Goal: Task Accomplishment & Management: Use online tool/utility

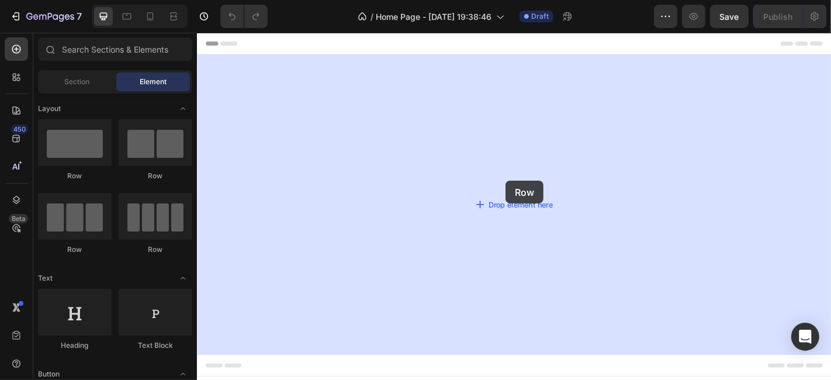
drag, startPoint x: 293, startPoint y: 179, endPoint x: 538, endPoint y: 196, distance: 245.5
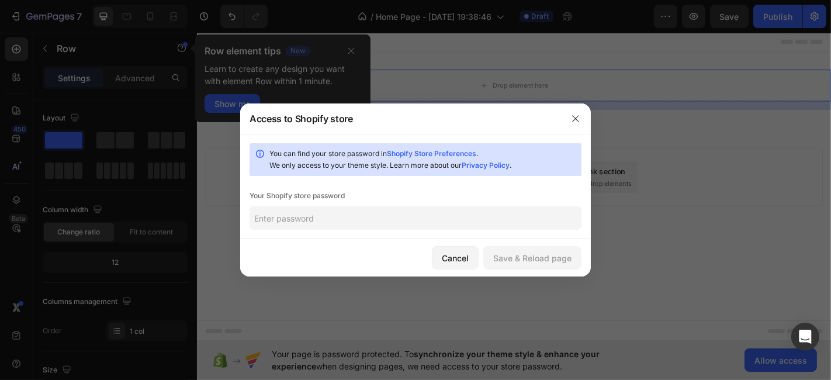
click at [374, 216] on input "text" at bounding box center [416, 217] width 332 height 23
type input "1111"
click at [544, 262] on div "Save & Reload page" at bounding box center [532, 258] width 78 height 12
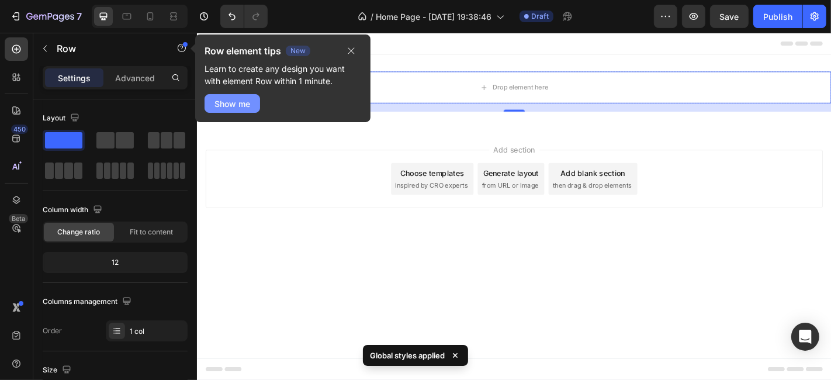
click at [243, 102] on div "Show me" at bounding box center [233, 104] width 36 height 12
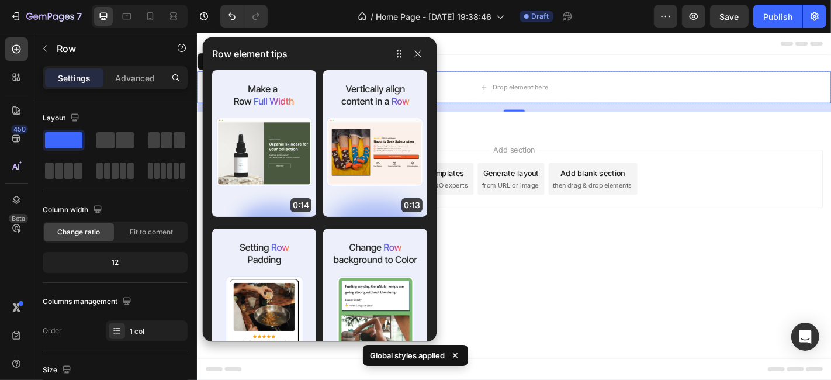
click at [424, 60] on button "button" at bounding box center [418, 54] width 19 height 14
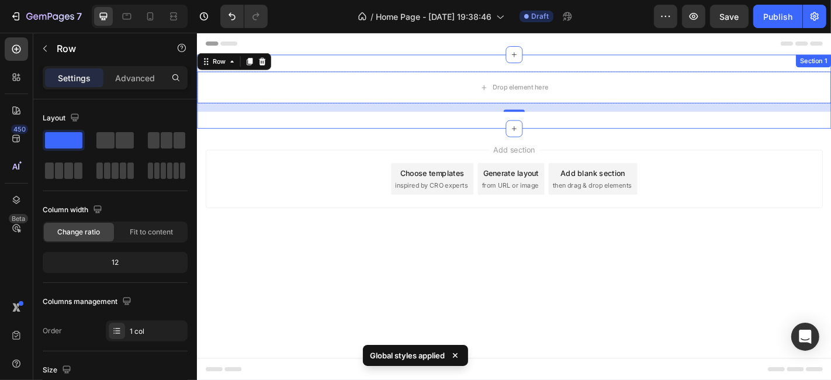
click at [515, 58] on div "Drop element here Row 16 Section 1" at bounding box center [546, 98] width 701 height 82
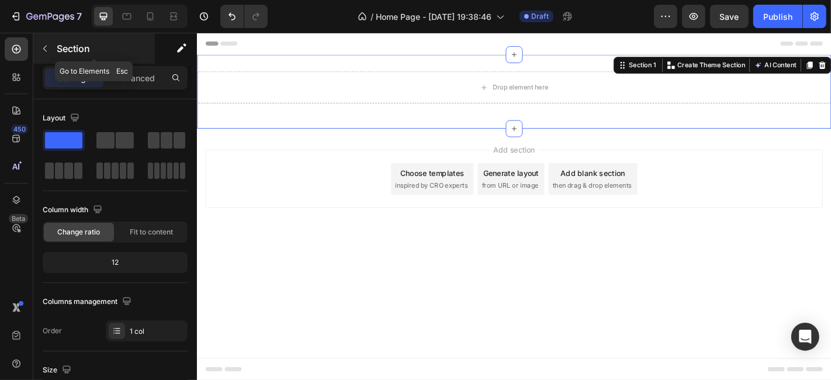
click at [45, 52] on icon "button" at bounding box center [44, 48] width 9 height 9
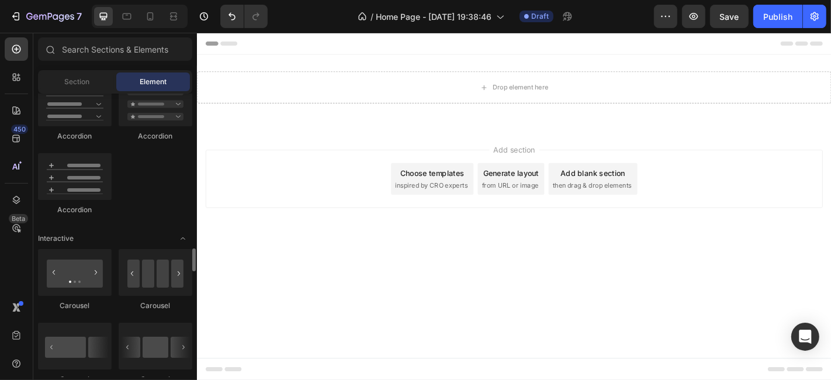
scroll to position [1103, 0]
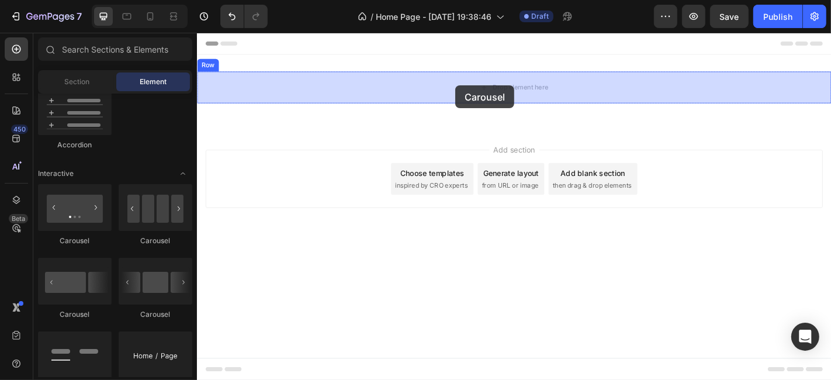
drag, startPoint x: 275, startPoint y: 248, endPoint x: 482, endPoint y: 91, distance: 260.0
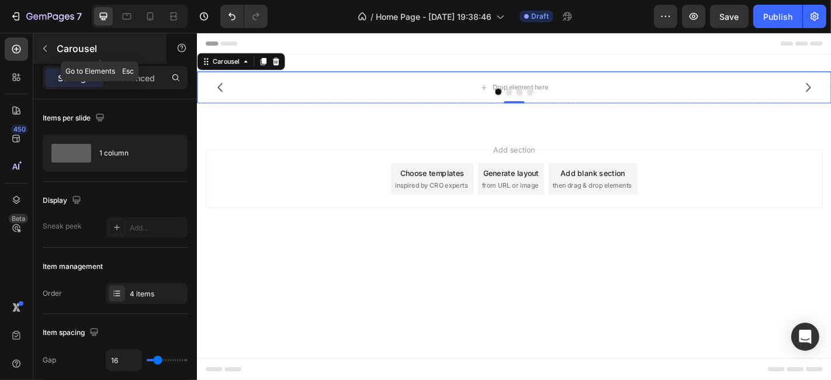
click at [48, 48] on icon "button" at bounding box center [44, 48] width 9 height 9
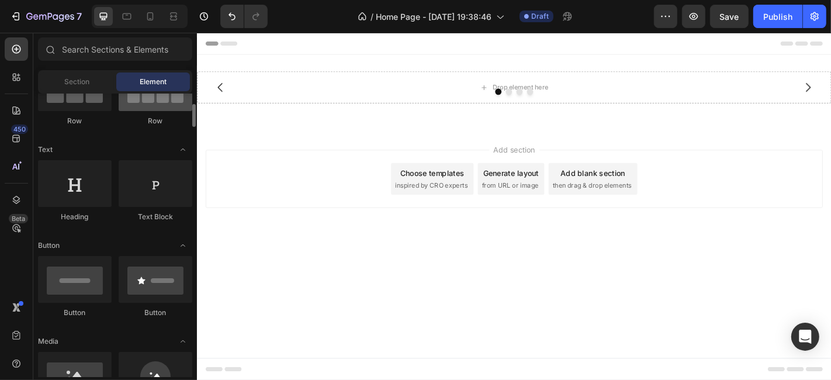
scroll to position [0, 0]
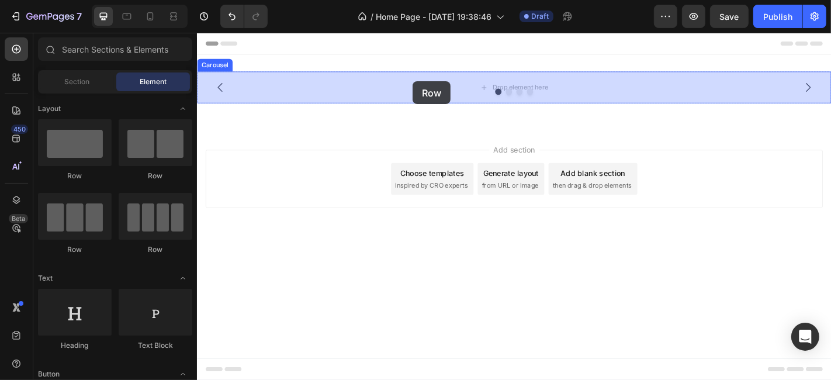
drag, startPoint x: 355, startPoint y: 184, endPoint x: 435, endPoint y: 87, distance: 125.4
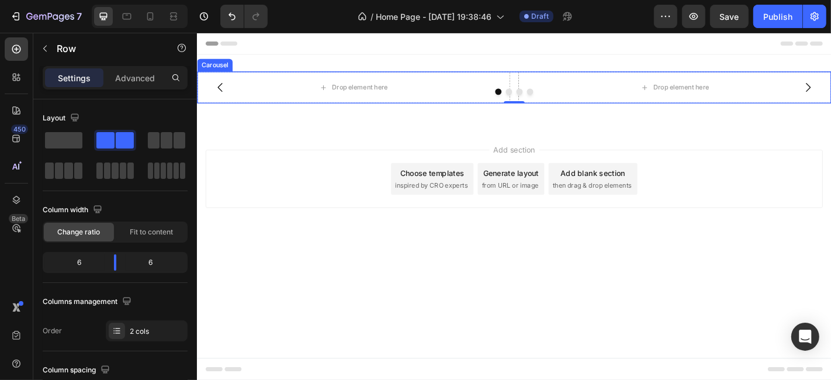
click at [544, 96] on button "Dot" at bounding box center [541, 97] width 7 height 7
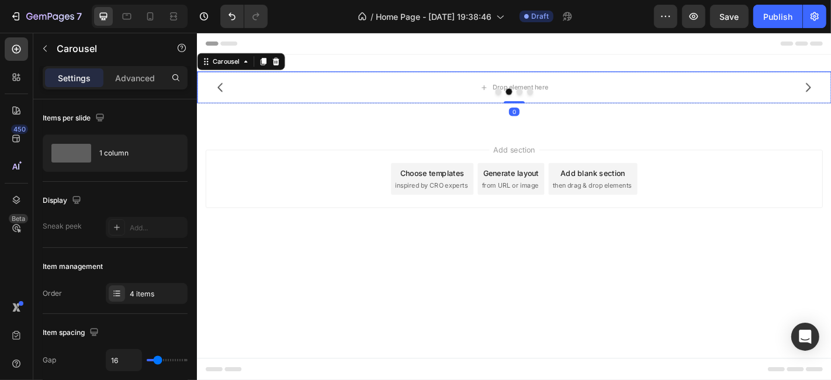
click at [528, 96] on button "Dot" at bounding box center [529, 97] width 7 height 7
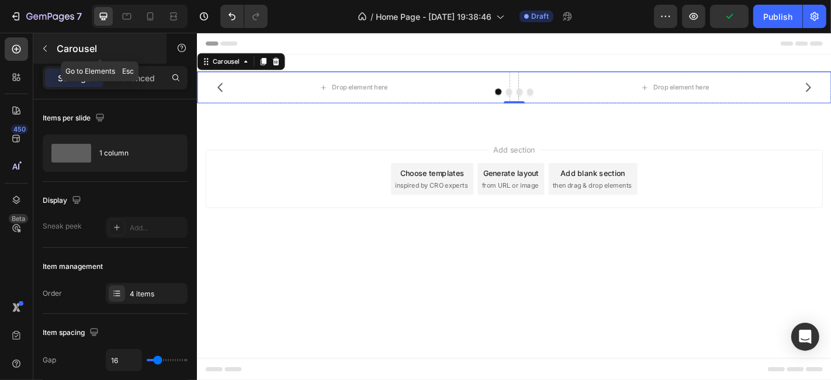
click at [45, 47] on icon "button" at bounding box center [44, 48] width 9 height 9
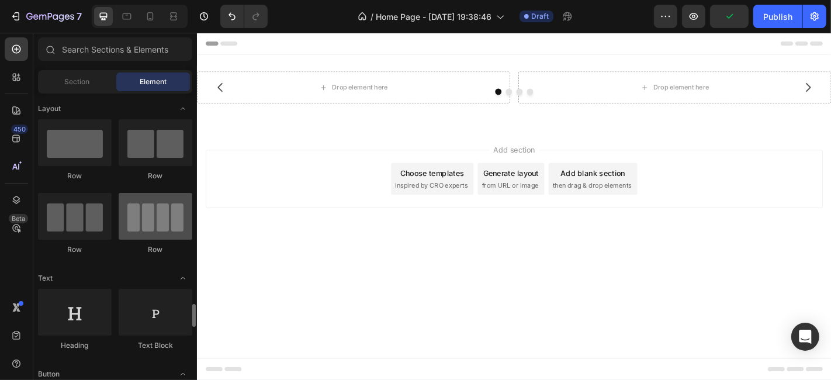
scroll to position [195, 0]
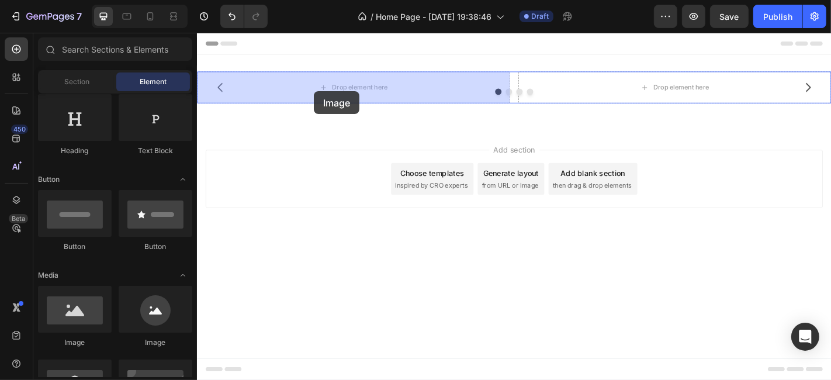
drag, startPoint x: 279, startPoint y: 353, endPoint x: 326, endPoint y: 98, distance: 259.6
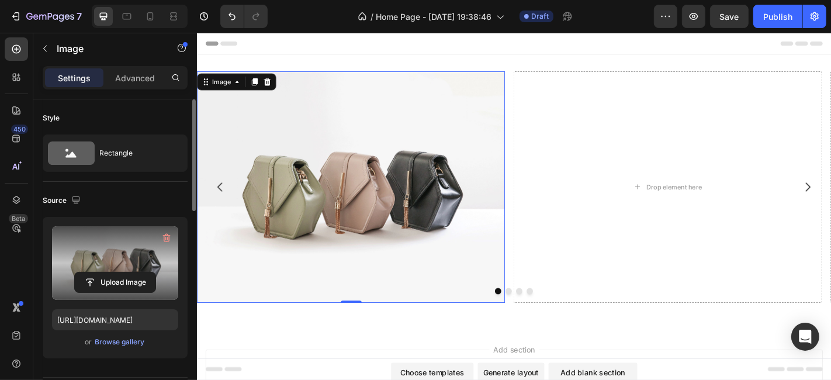
scroll to position [65, 0]
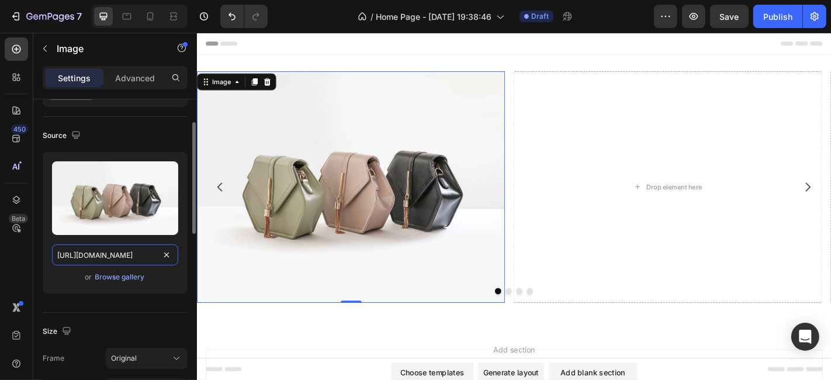
click at [146, 255] on input "[URL][DOMAIN_NAME]" at bounding box center [115, 254] width 126 height 21
click at [144, 255] on input "[URL][DOMAIN_NAME]" at bounding box center [115, 254] width 126 height 21
click at [143, 254] on input "[URL][DOMAIN_NAME]" at bounding box center [115, 254] width 126 height 21
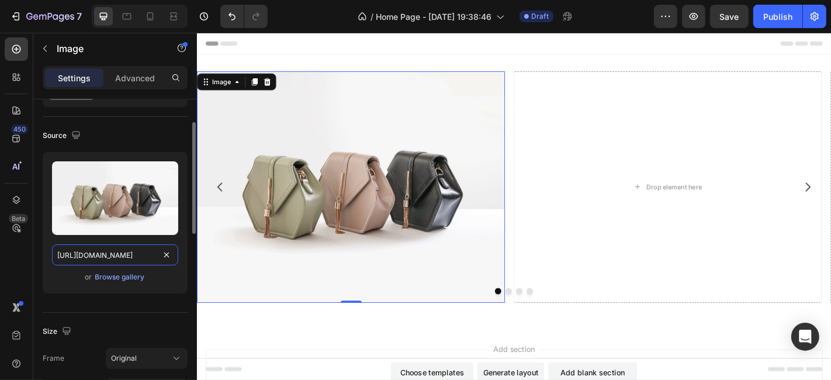
click at [143, 253] on input "[URL][DOMAIN_NAME]" at bounding box center [115, 254] width 126 height 21
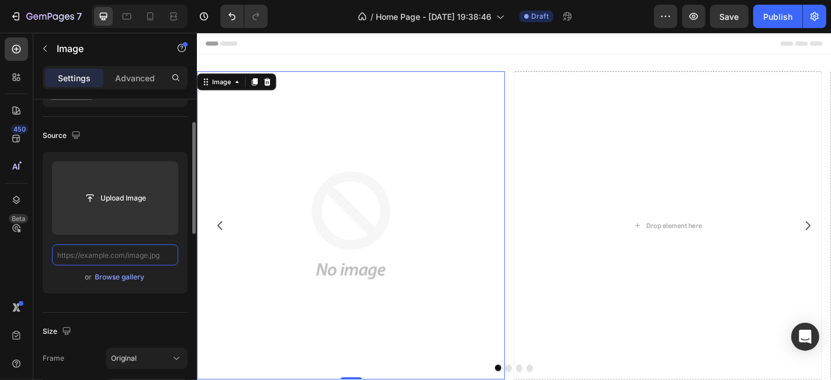
click at [131, 257] on input "text" at bounding box center [115, 254] width 126 height 21
paste input "[URL][DOMAIN_NAME]"
type input "[URL][DOMAIN_NAME]"
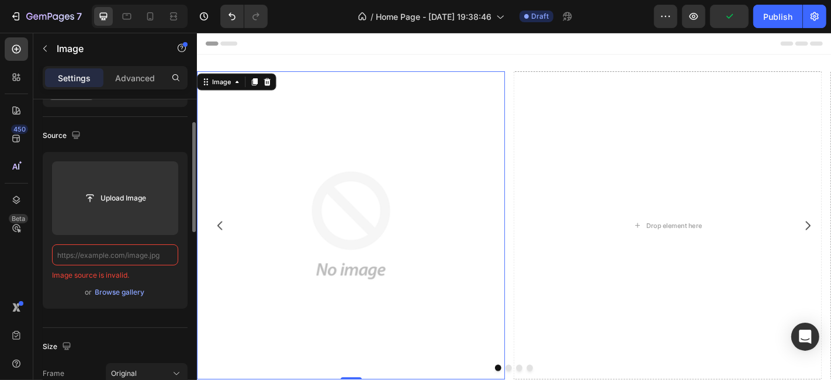
scroll to position [0, 0]
click at [274, 96] on img at bounding box center [366, 245] width 341 height 341
click at [273, 91] on icon at bounding box center [275, 87] width 8 height 8
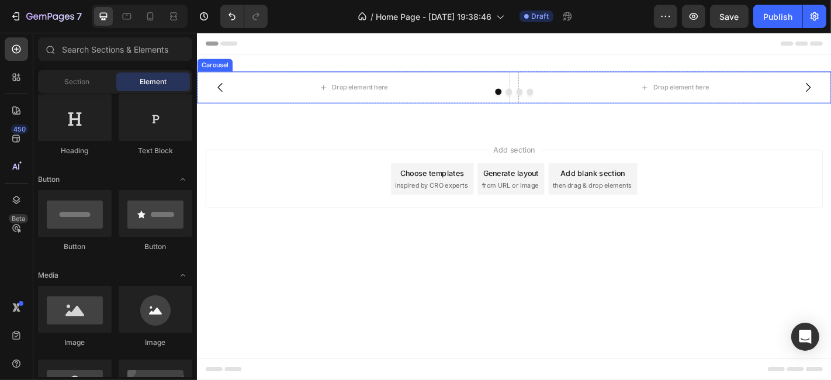
click at [453, 93] on div "Drop element here" at bounding box center [369, 92] width 346 height 35
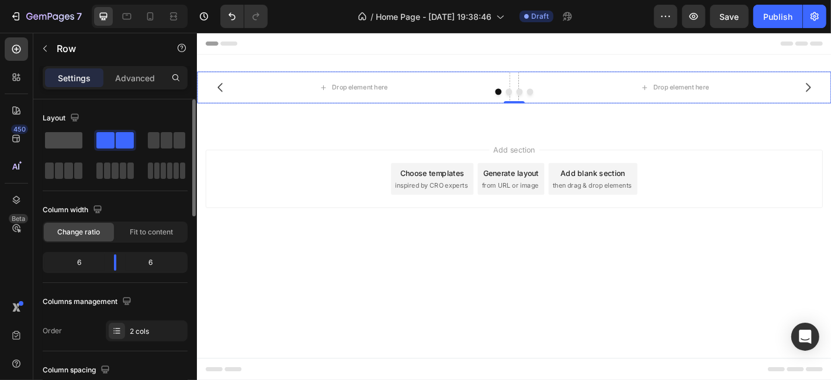
click at [57, 144] on span at bounding box center [63, 140] width 37 height 16
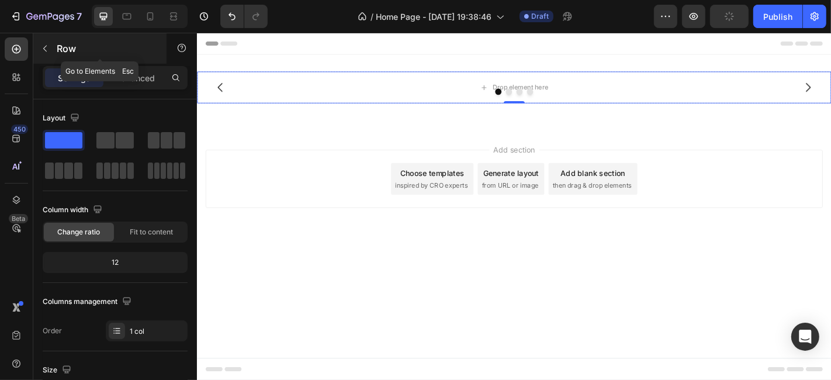
click at [47, 49] on icon "button" at bounding box center [44, 48] width 9 height 9
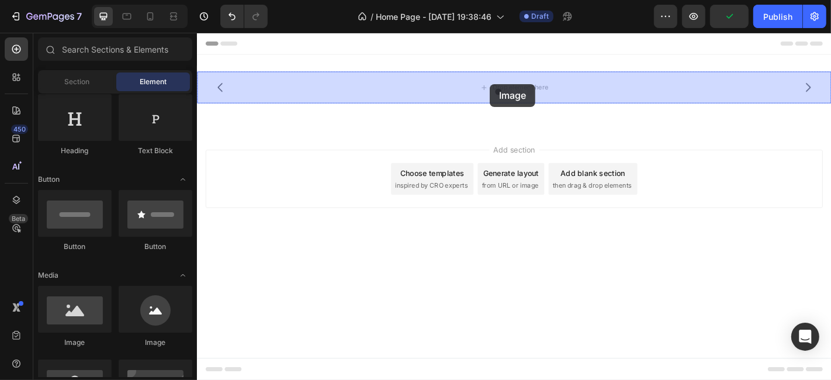
drag, startPoint x: 282, startPoint y: 354, endPoint x: 520, endPoint y: 89, distance: 356.0
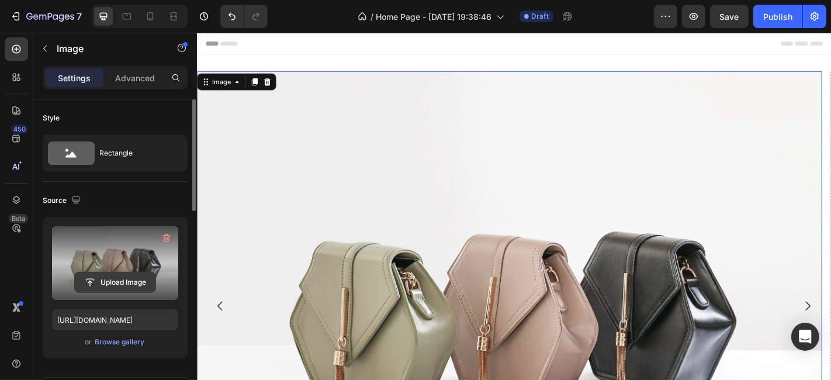
click at [121, 283] on input "file" at bounding box center [115, 282] width 81 height 20
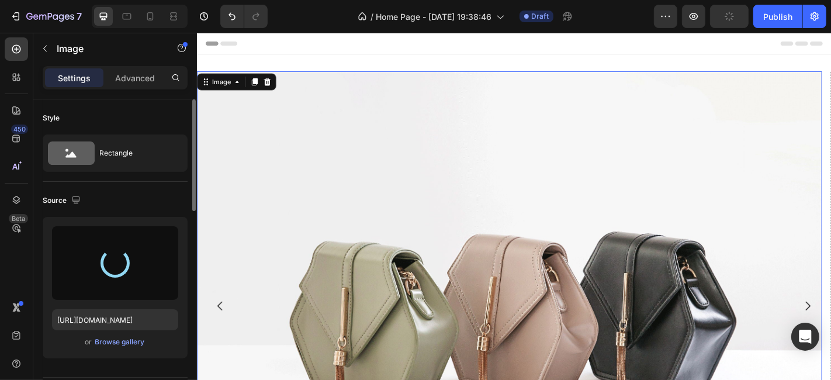
type input "[URL][DOMAIN_NAME]"
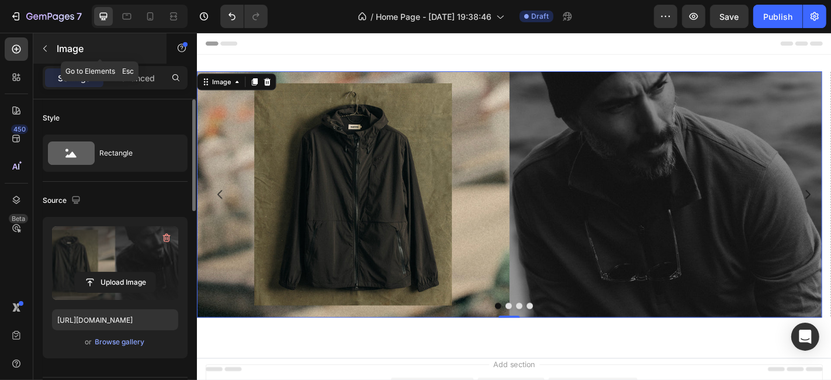
click at [40, 50] on icon "button" at bounding box center [44, 48] width 9 height 9
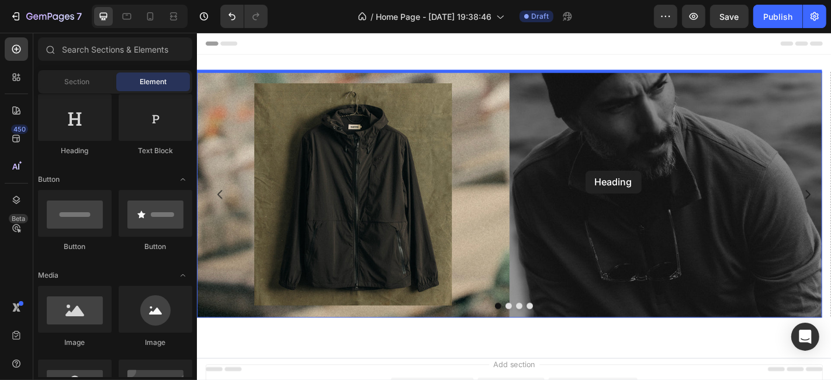
drag, startPoint x: 259, startPoint y: 157, endPoint x: 626, endPoint y: 185, distance: 368.2
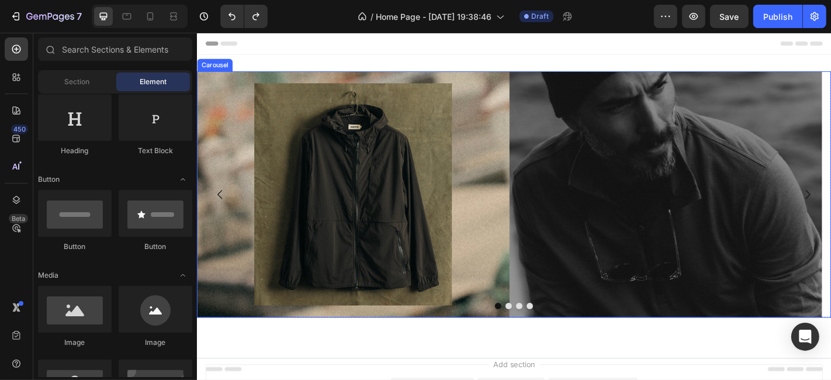
click at [538, 334] on button "Dot" at bounding box center [541, 334] width 7 height 7
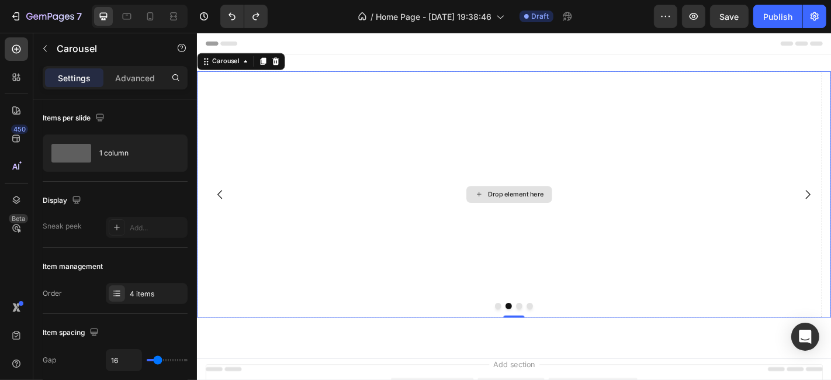
click at [554, 209] on div "Drop element here" at bounding box center [549, 211] width 62 height 9
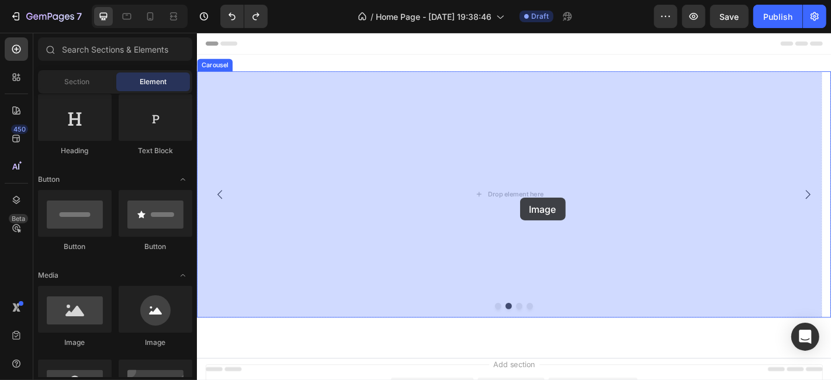
drag, startPoint x: 369, startPoint y: 324, endPoint x: 554, endPoint y: 215, distance: 214.3
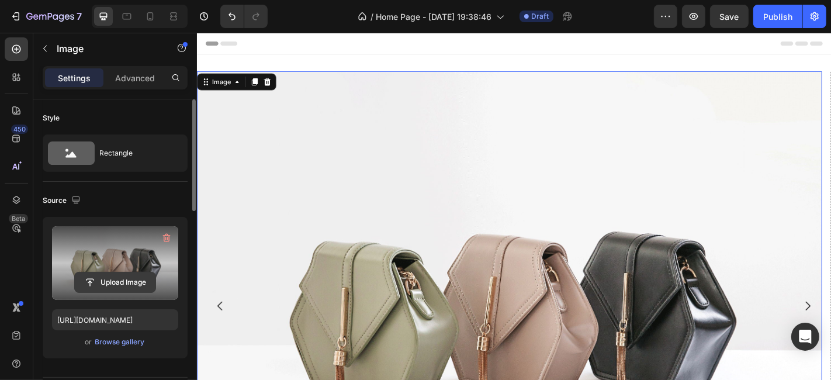
click at [115, 282] on input "file" at bounding box center [115, 282] width 81 height 20
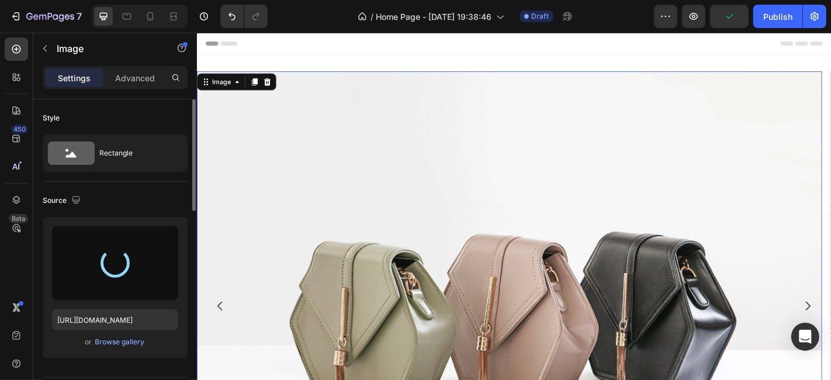
type input "[URL][DOMAIN_NAME]"
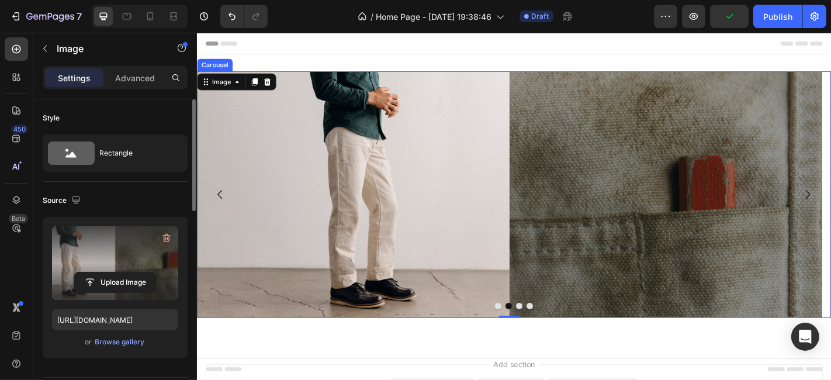
click at [549, 334] on button "Dot" at bounding box center [552, 334] width 7 height 7
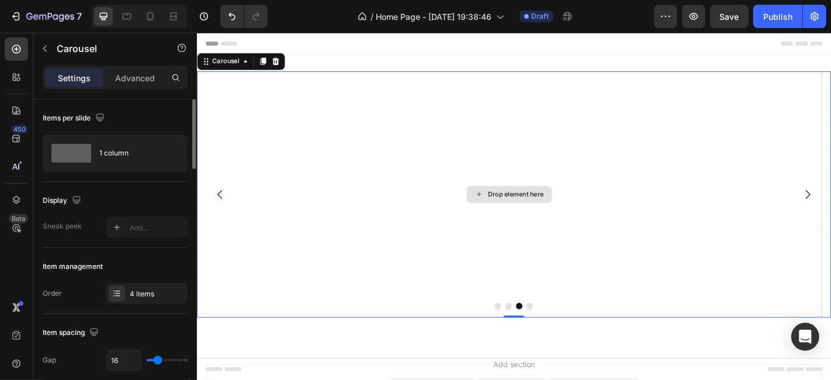
click at [540, 212] on div "Drop element here" at bounding box center [549, 211] width 62 height 9
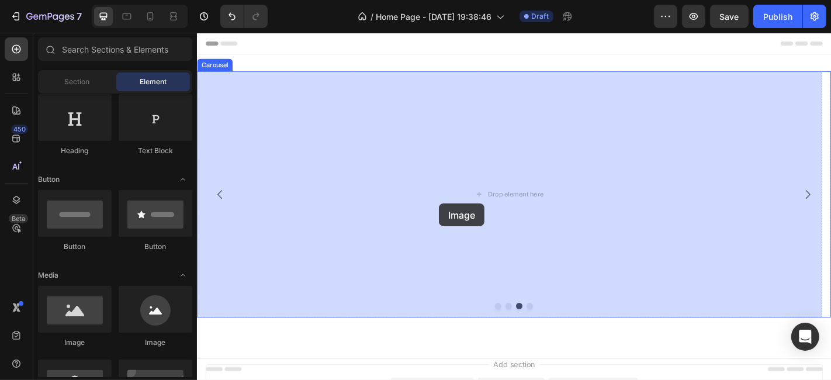
drag, startPoint x: 292, startPoint y: 349, endPoint x: 464, endPoint y: 222, distance: 213.9
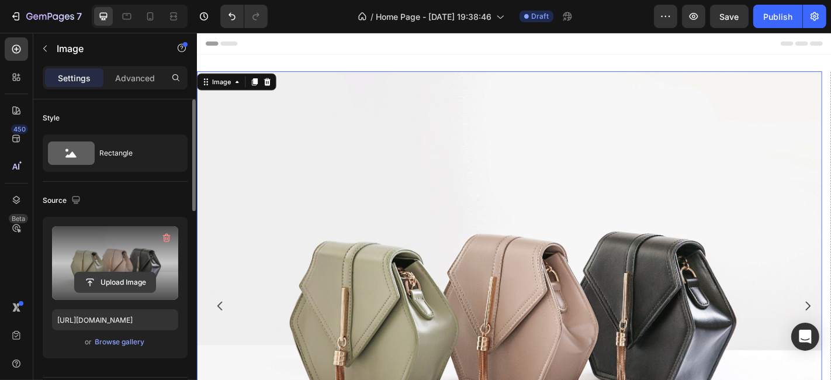
click at [108, 280] on input "file" at bounding box center [115, 282] width 81 height 20
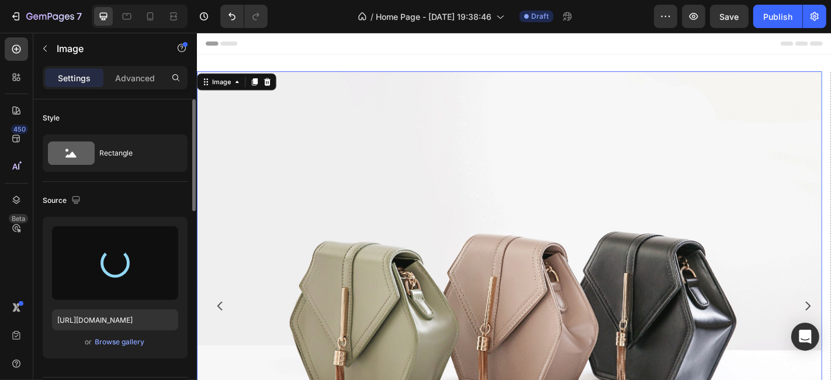
type input "[URL][DOMAIN_NAME]"
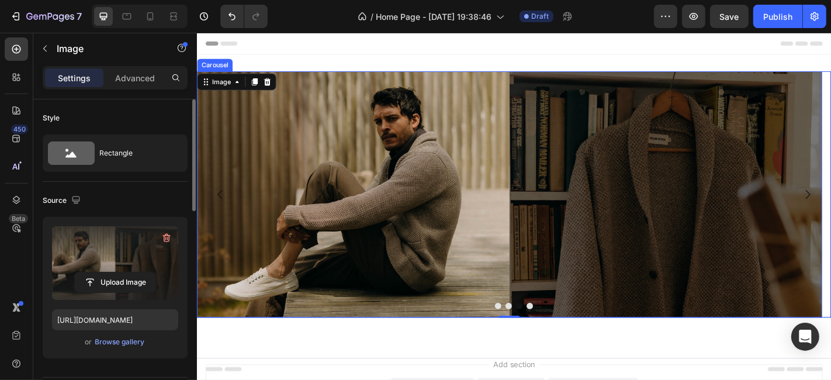
click at [561, 334] on button "Dot" at bounding box center [564, 334] width 7 height 7
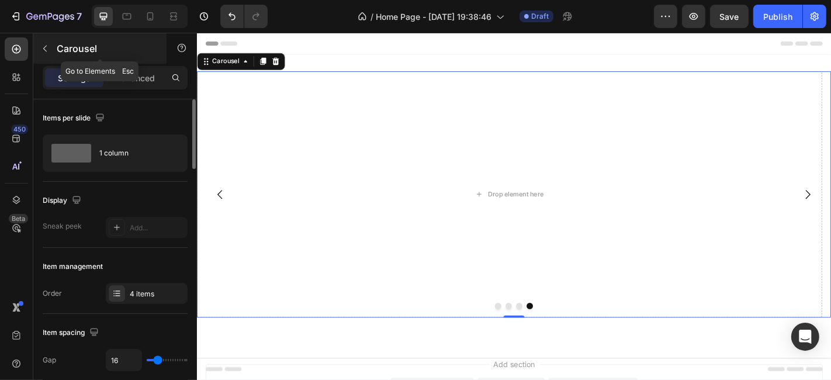
click at [46, 49] on icon "button" at bounding box center [44, 48] width 9 height 9
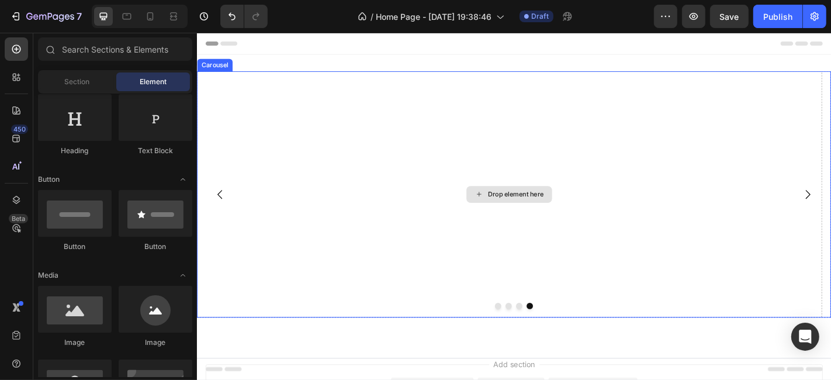
click at [545, 214] on div "Drop element here" at bounding box center [549, 211] width 62 height 9
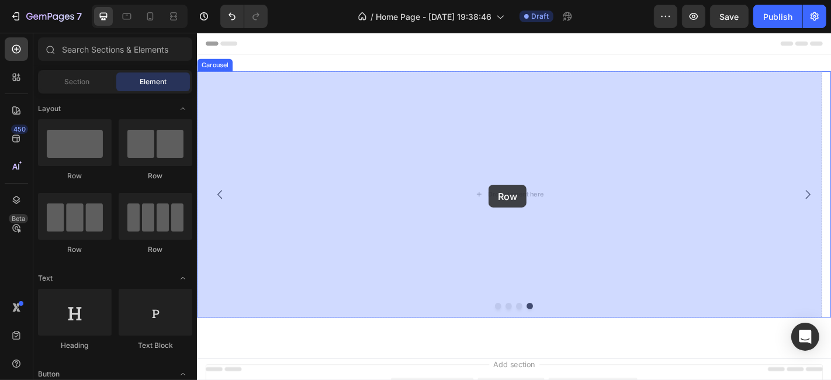
drag, startPoint x: 288, startPoint y: 259, endPoint x: 519, endPoint y: 201, distance: 238.6
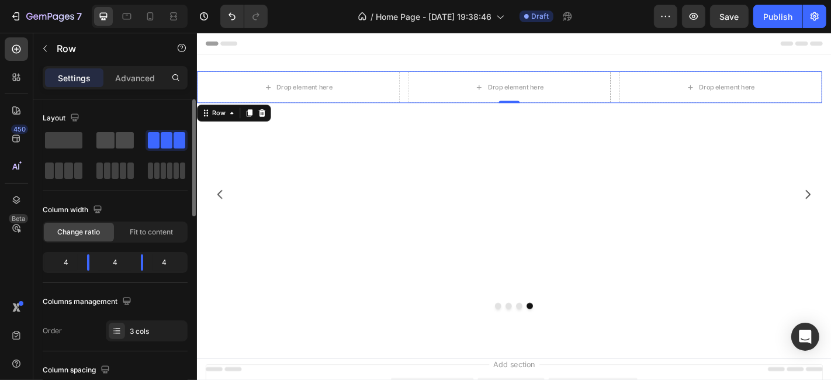
click at [117, 146] on span at bounding box center [125, 140] width 18 height 16
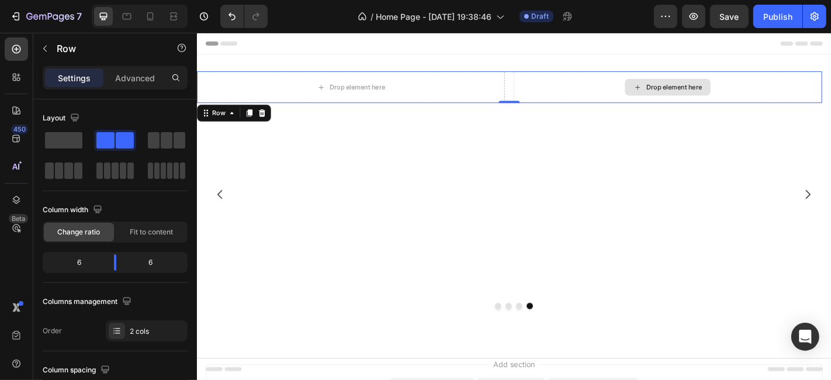
click at [620, 88] on div "Drop element here" at bounding box center [717, 92] width 341 height 35
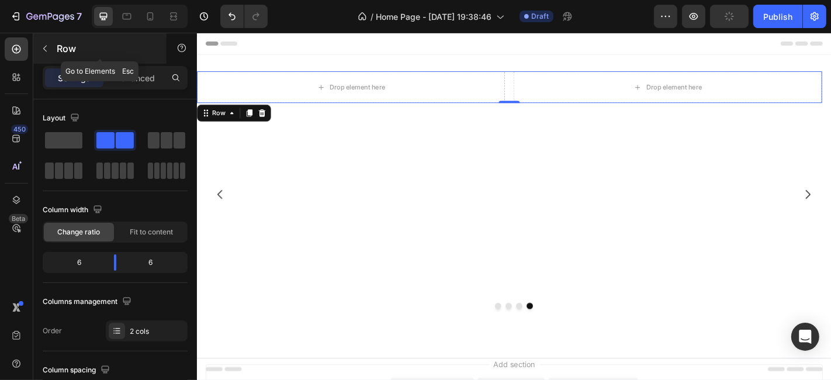
click at [41, 53] on icon "button" at bounding box center [44, 48] width 9 height 9
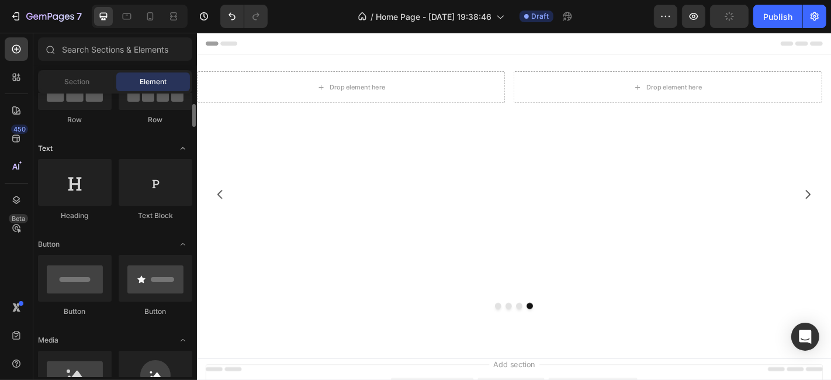
scroll to position [260, 0]
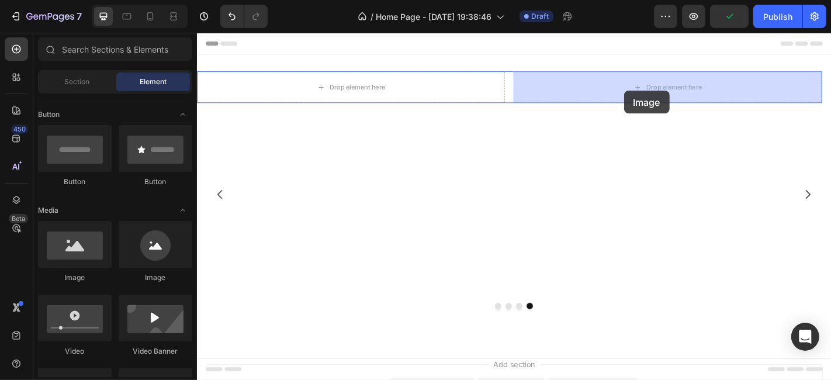
drag, startPoint x: 273, startPoint y: 287, endPoint x: 385, endPoint y: 394, distance: 154.6
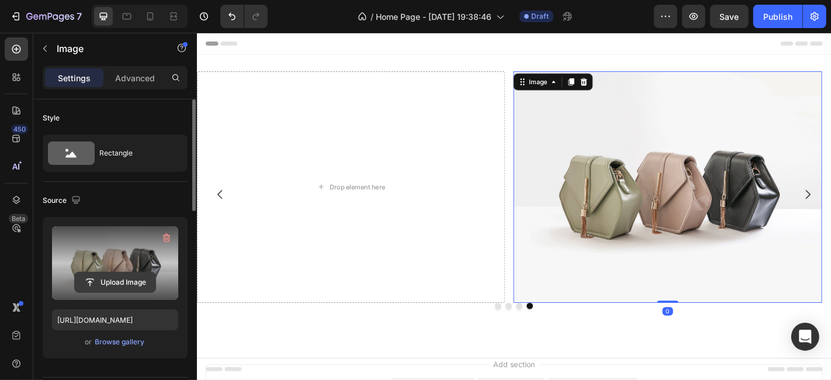
click at [141, 291] on input "file" at bounding box center [115, 282] width 81 height 20
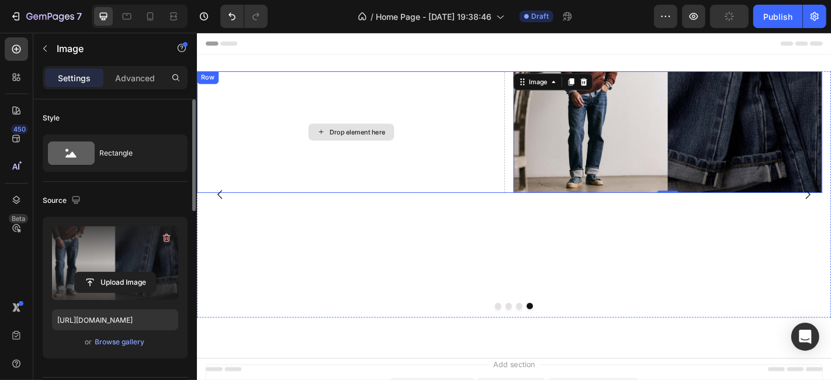
type input "[URL][DOMAIN_NAME]"
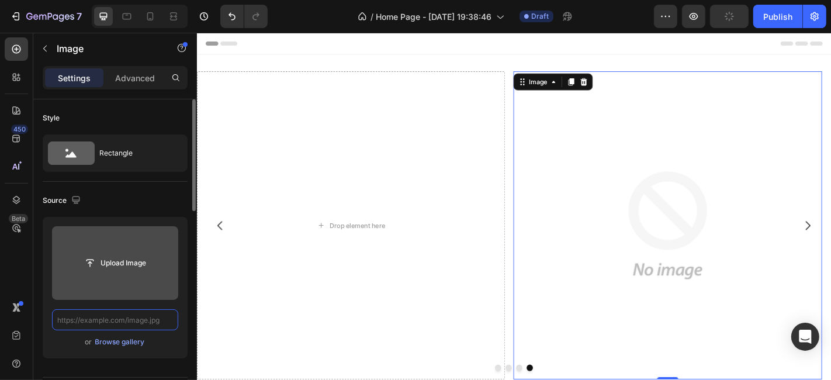
scroll to position [0, 0]
click at [122, 265] on input "file" at bounding box center [115, 263] width 81 height 20
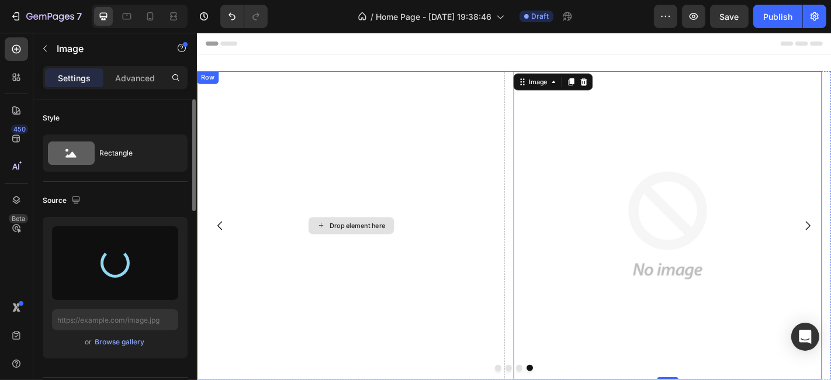
type input "[URL][DOMAIN_NAME]"
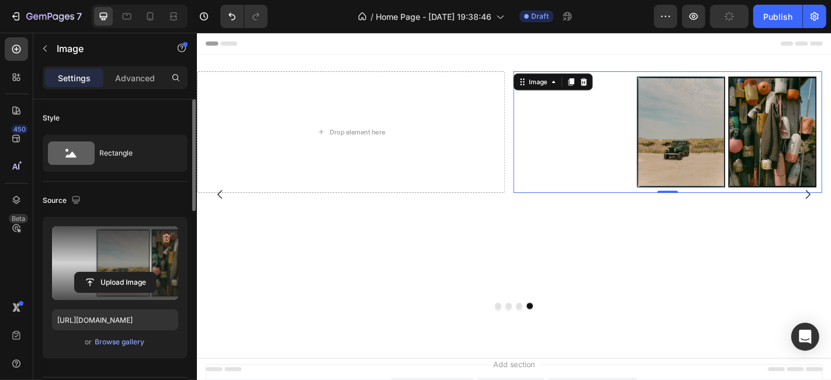
click at [555, 154] on img at bounding box center [717, 142] width 341 height 134
click at [210, 81] on div "Row" at bounding box center [208, 82] width 19 height 11
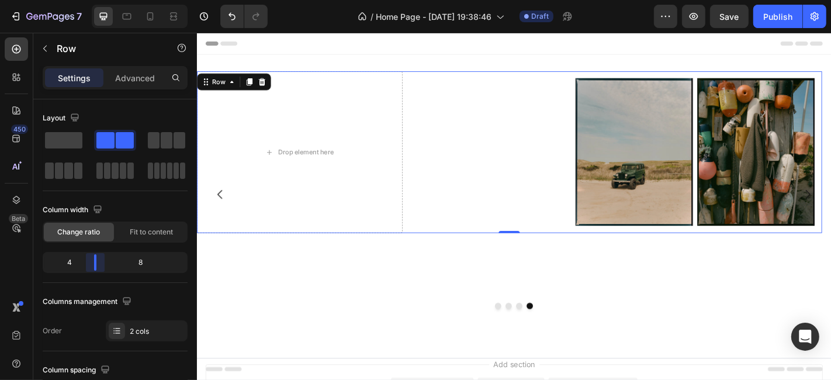
drag, startPoint x: 117, startPoint y: 268, endPoint x: 324, endPoint y: 112, distance: 258.4
click at [97, 0] on body "7 Version history / Home Page - [DATE] 19:38:46 Draft Preview Save Publish 450 …" at bounding box center [415, 0] width 831 height 0
click at [533, 147] on img at bounding box center [660, 164] width 455 height 179
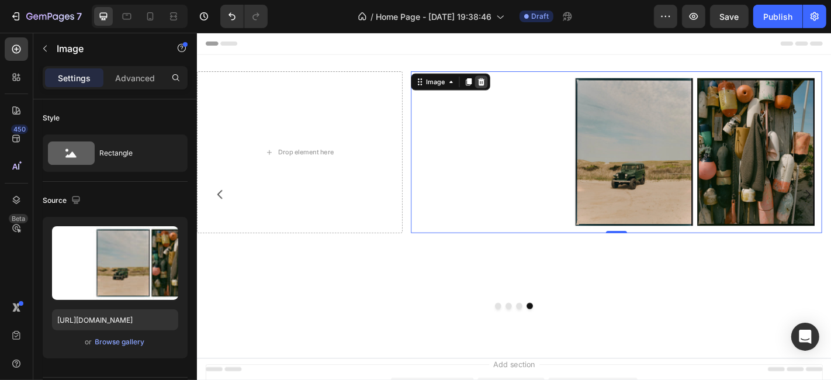
click at [513, 89] on icon at bounding box center [510, 86] width 9 height 9
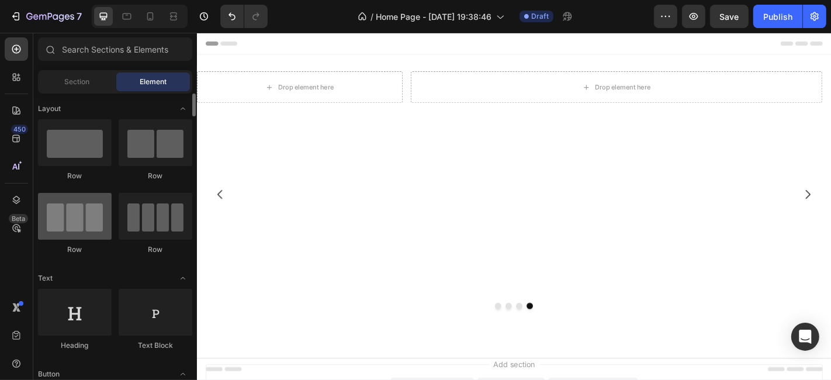
click at [72, 236] on div at bounding box center [75, 216] width 74 height 47
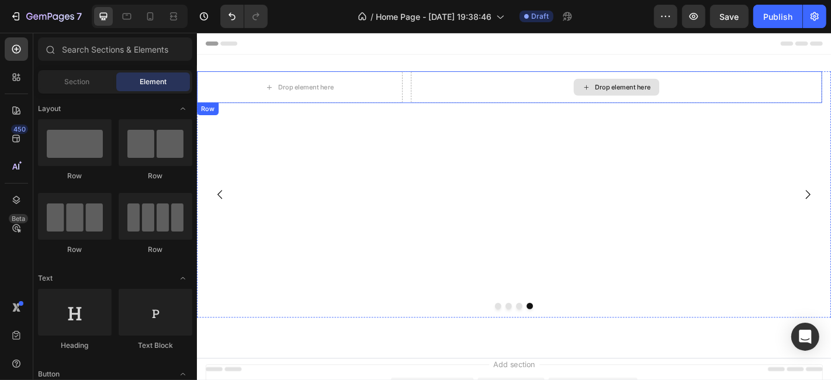
click at [569, 91] on div "Drop element here" at bounding box center [660, 92] width 455 height 35
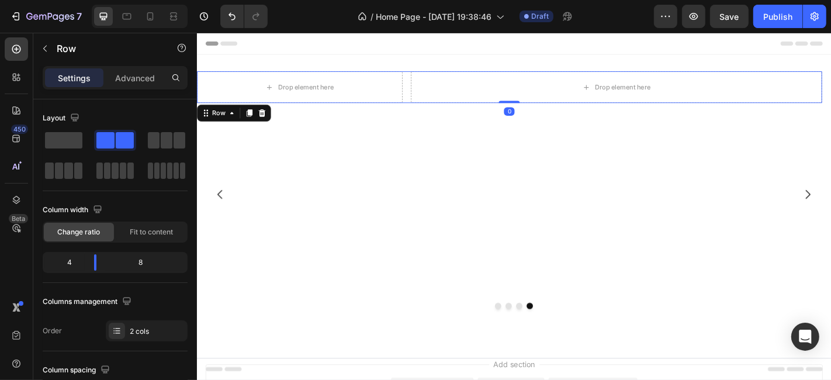
click at [429, 103] on div "Drop element here Drop element here Row 0" at bounding box center [542, 92] width 692 height 35
drag, startPoint x: 168, startPoint y: 147, endPoint x: 255, endPoint y: 141, distance: 87.3
click at [168, 147] on span at bounding box center [167, 140] width 12 height 16
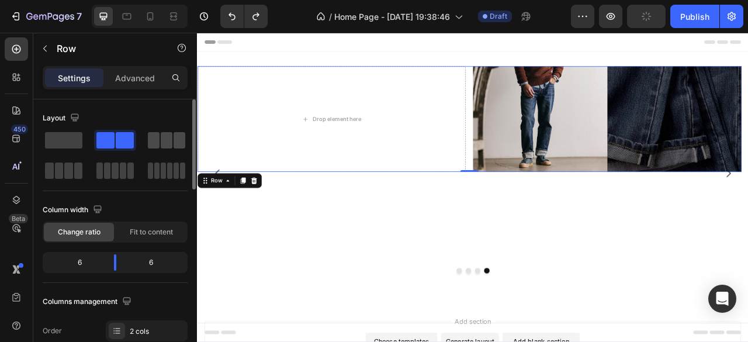
click at [177, 142] on span at bounding box center [180, 140] width 12 height 16
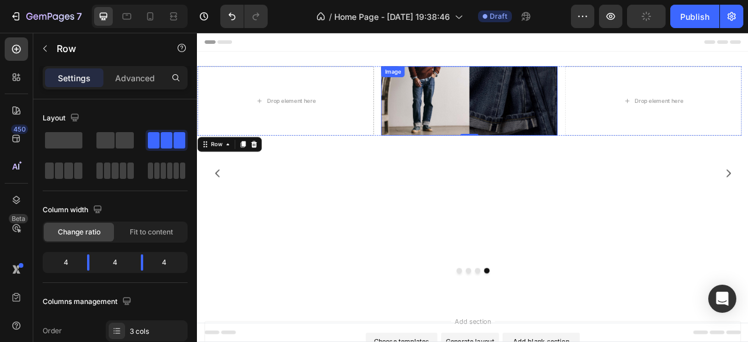
click at [521, 128] on img at bounding box center [543, 119] width 224 height 88
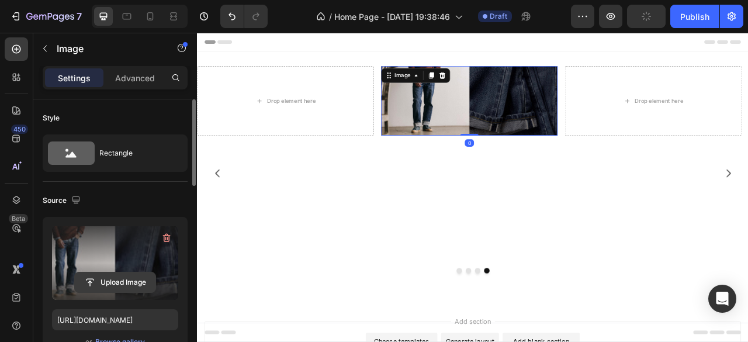
click at [132, 279] on input "file" at bounding box center [115, 282] width 81 height 20
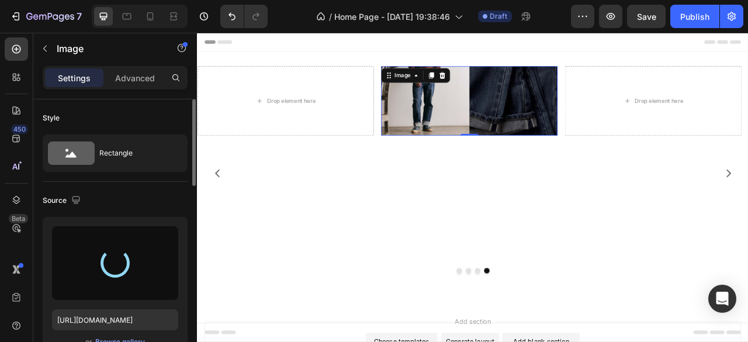
type input "[URL][DOMAIN_NAME]"
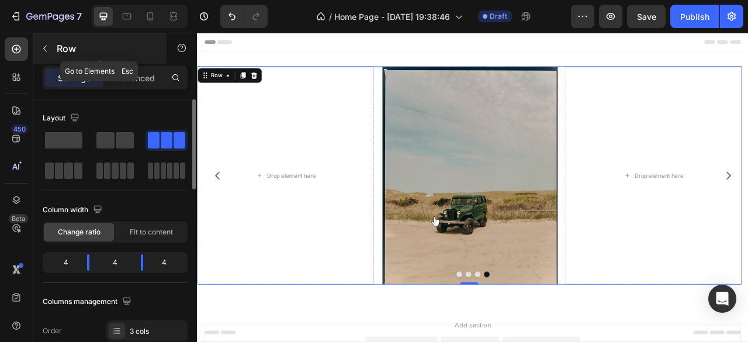
click at [55, 50] on div "Row" at bounding box center [99, 48] width 133 height 30
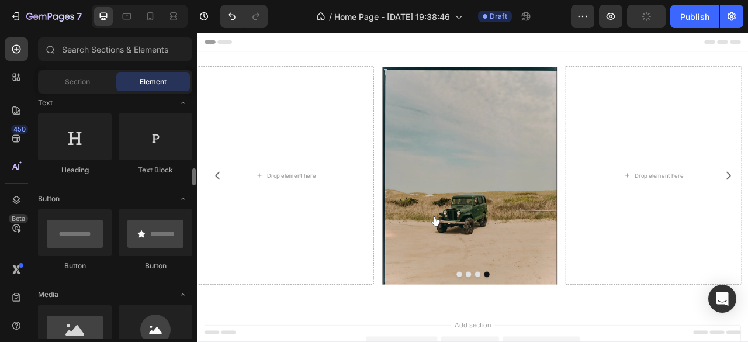
scroll to position [234, 0]
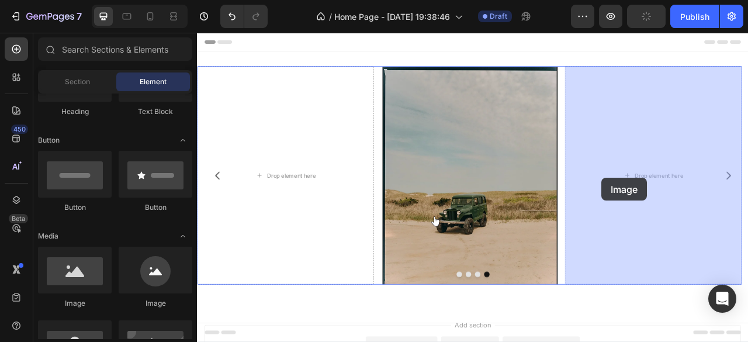
drag, startPoint x: 283, startPoint y: 300, endPoint x: 712, endPoint y: 217, distance: 436.9
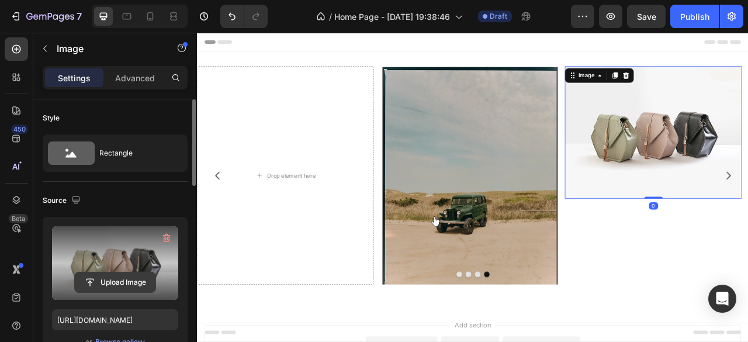
click at [128, 277] on input "file" at bounding box center [115, 282] width 81 height 20
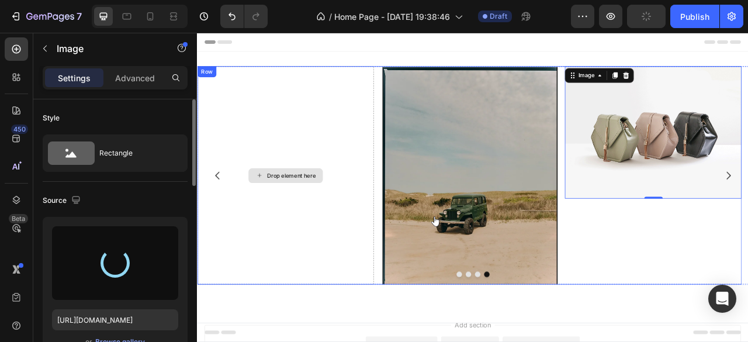
type input "[URL][DOMAIN_NAME]"
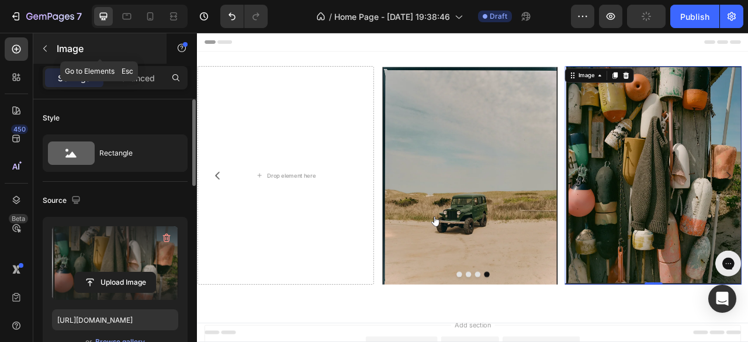
click at [44, 56] on button "button" at bounding box center [45, 48] width 19 height 19
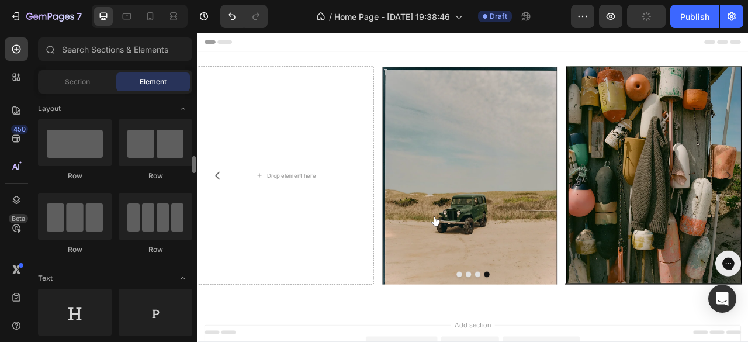
scroll to position [117, 0]
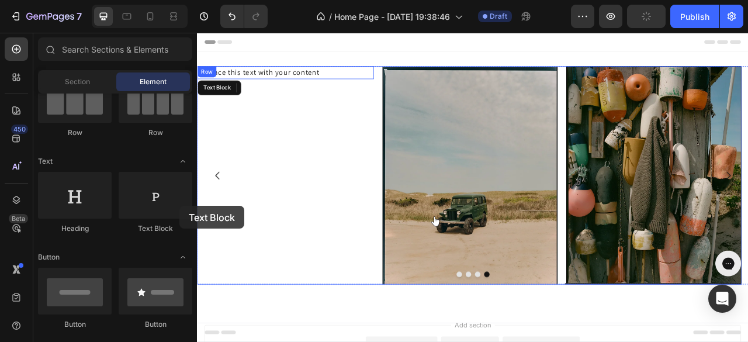
click at [262, 207] on div "Replace this text with your content Text Block" at bounding box center [309, 214] width 224 height 278
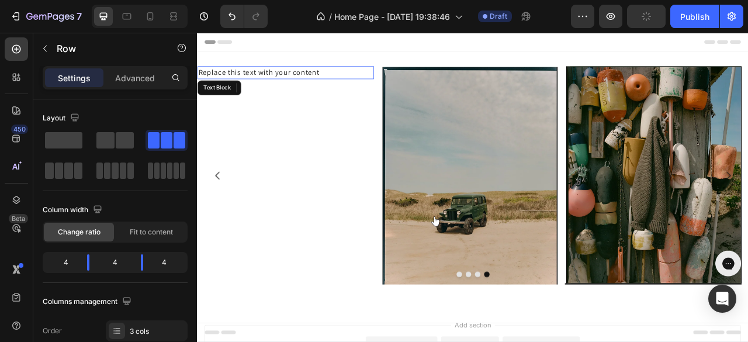
click at [357, 81] on div "Replace this text with your content" at bounding box center [309, 83] width 224 height 16
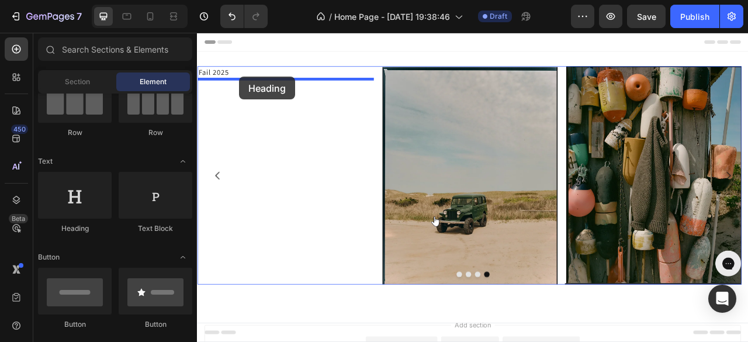
drag, startPoint x: 282, startPoint y: 240, endPoint x: 435, endPoint y: 48, distance: 245.8
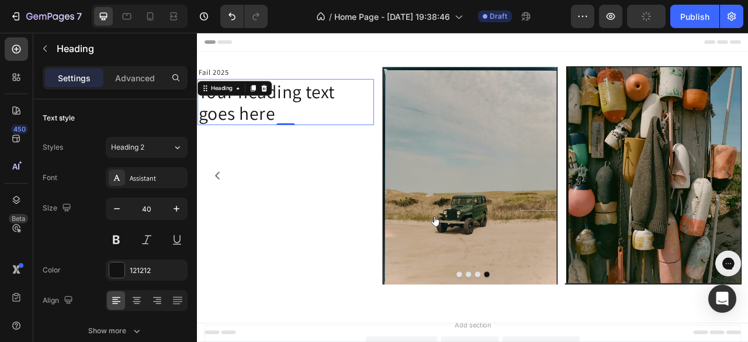
click at [313, 132] on h2 "Your heading text goes here" at bounding box center [309, 121] width 224 height 58
click at [313, 132] on p "Your heading text goes here" at bounding box center [309, 121] width 222 height 56
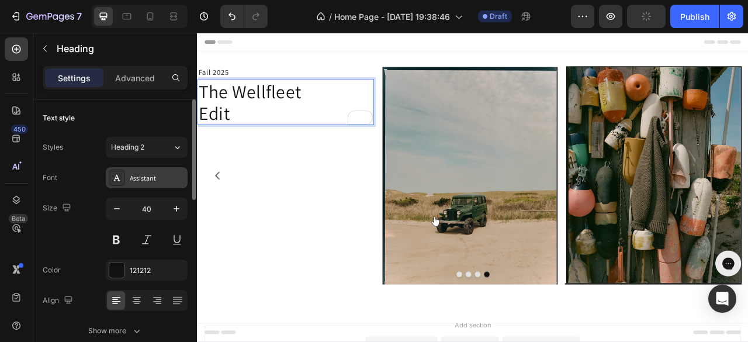
click at [130, 179] on div "Assistant" at bounding box center [157, 178] width 55 height 11
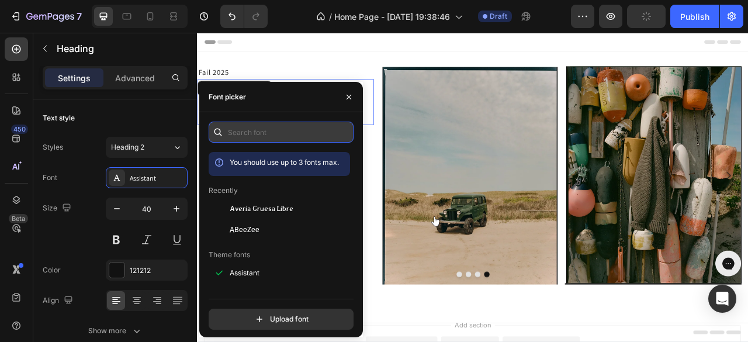
click at [275, 137] on input "text" at bounding box center [281, 132] width 145 height 21
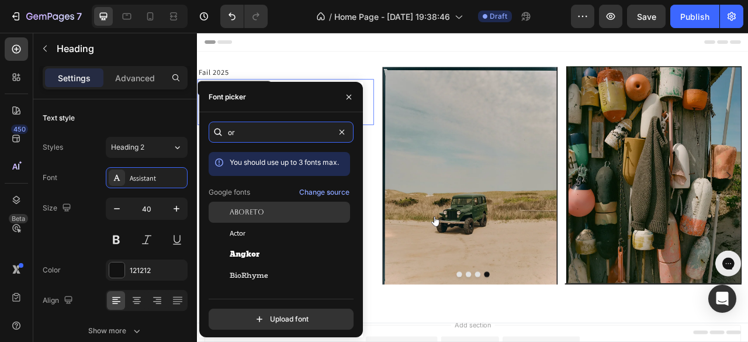
type input "or"
click at [260, 217] on span "Aboreto" at bounding box center [247, 212] width 34 height 11
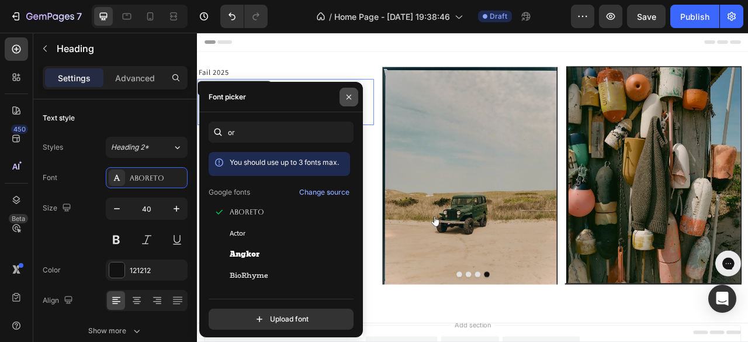
click at [353, 94] on icon "button" at bounding box center [348, 96] width 9 height 9
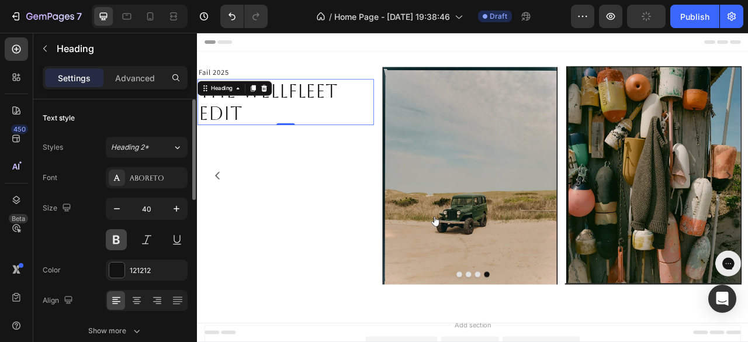
click at [120, 244] on button at bounding box center [116, 239] width 21 height 21
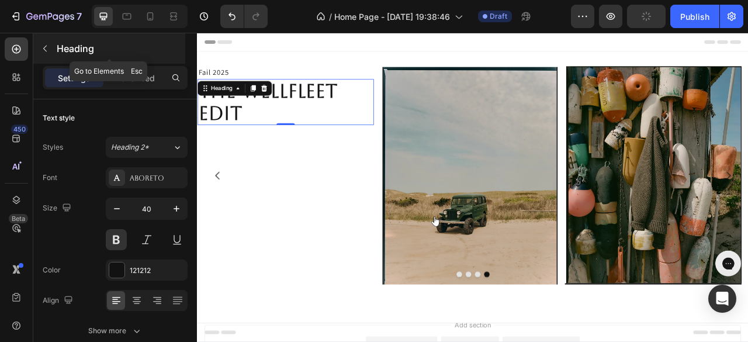
click at [46, 44] on icon "button" at bounding box center [44, 48] width 9 height 9
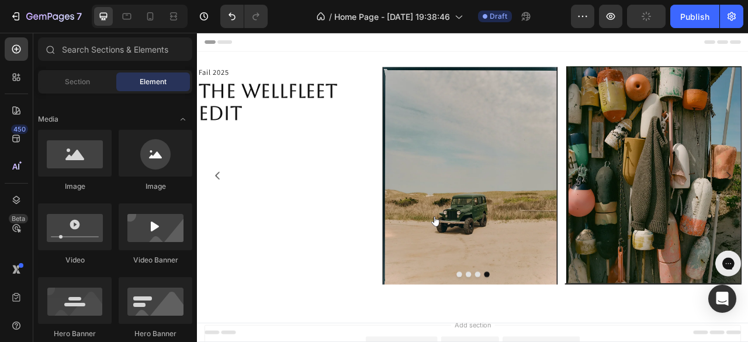
scroll to position [234, 0]
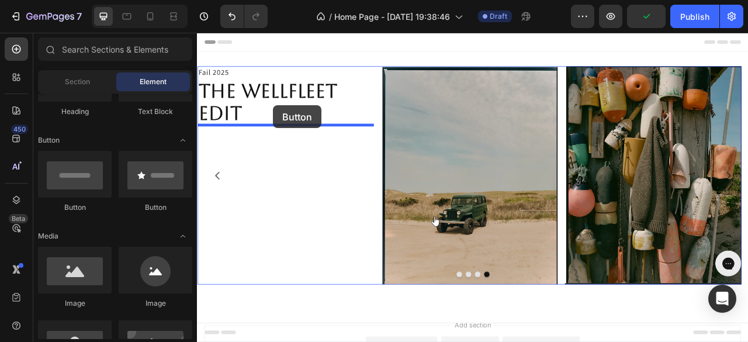
drag, startPoint x: 377, startPoint y: 193, endPoint x: 293, endPoint y: 125, distance: 107.6
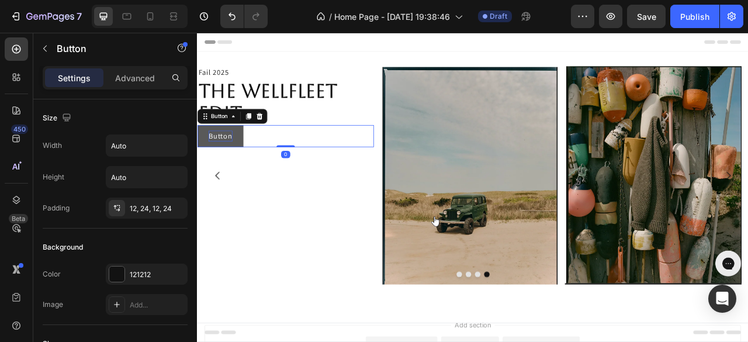
click at [230, 169] on p "Button" at bounding box center [226, 164] width 30 height 14
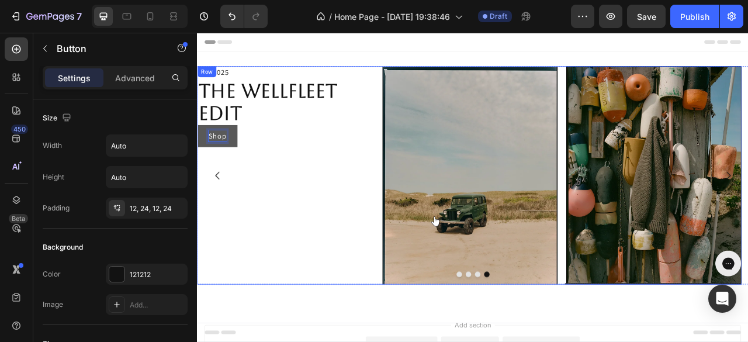
click at [197, 150] on button "Shop" at bounding box center [222, 164] width 51 height 28
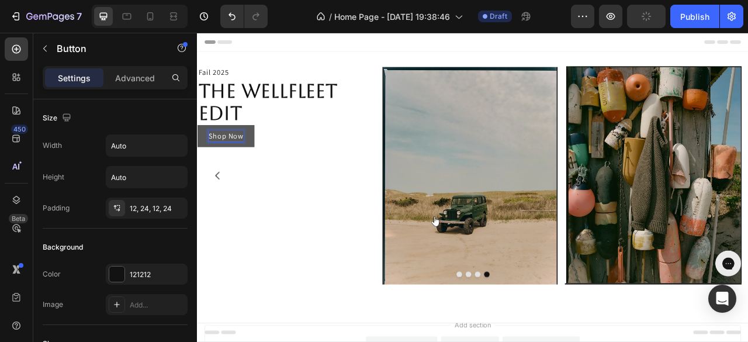
click at [240, 167] on p "Shop Now" at bounding box center [233, 164] width 44 height 14
click at [240, 165] on p "Shop Now" at bounding box center [233, 164] width 44 height 14
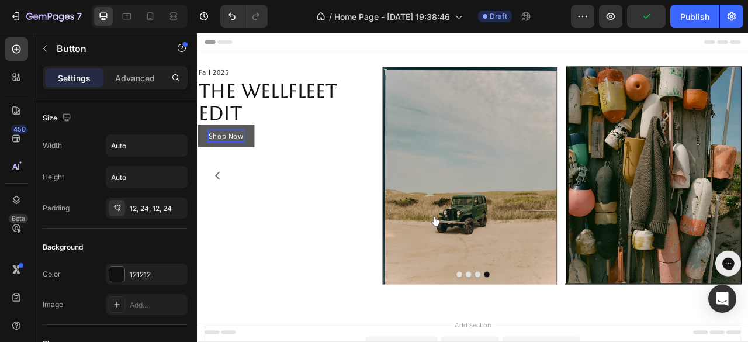
click at [246, 170] on p "Shop Now" at bounding box center [233, 164] width 44 height 14
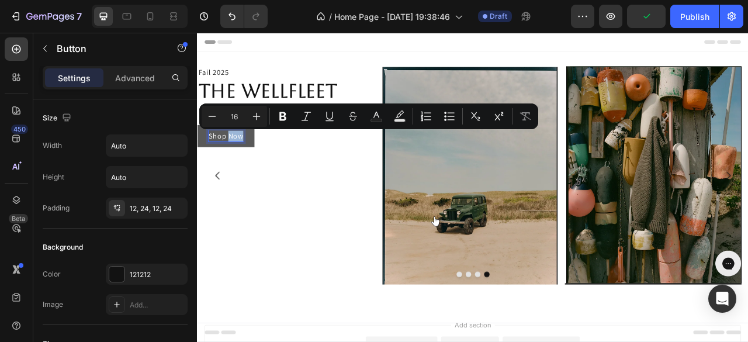
click at [245, 170] on p "Shop Now" at bounding box center [233, 164] width 44 height 14
click at [244, 170] on p "Shop Now" at bounding box center [233, 164] width 44 height 14
click at [243, 169] on p "Shop Now" at bounding box center [233, 164] width 44 height 14
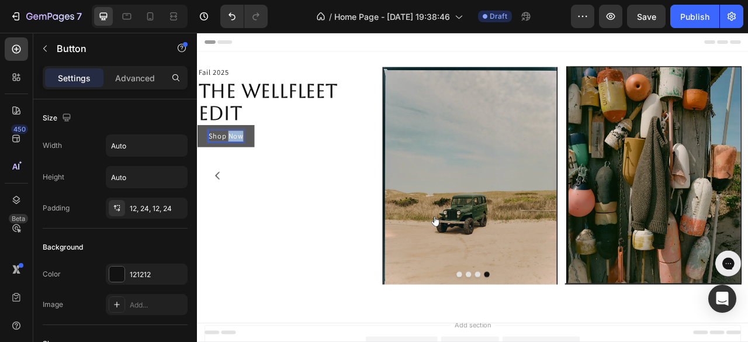
click at [243, 169] on p "Shop Now" at bounding box center [233, 164] width 44 height 14
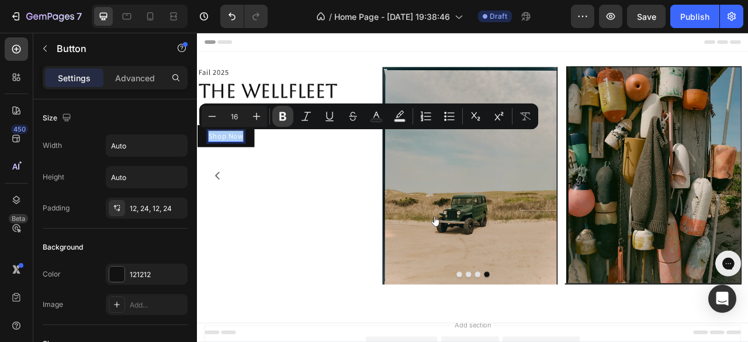
click at [281, 121] on icon "Editor contextual toolbar" at bounding box center [283, 116] width 12 height 12
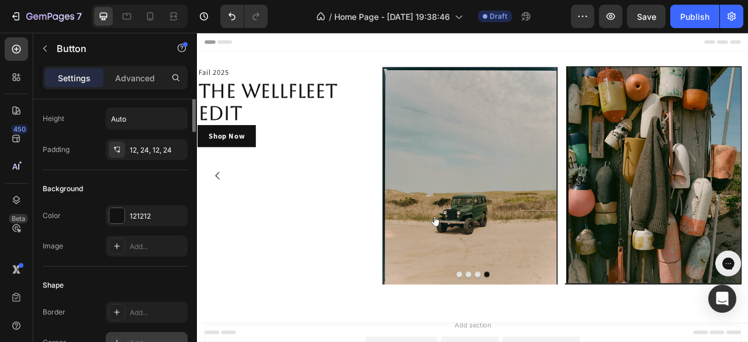
scroll to position [0, 0]
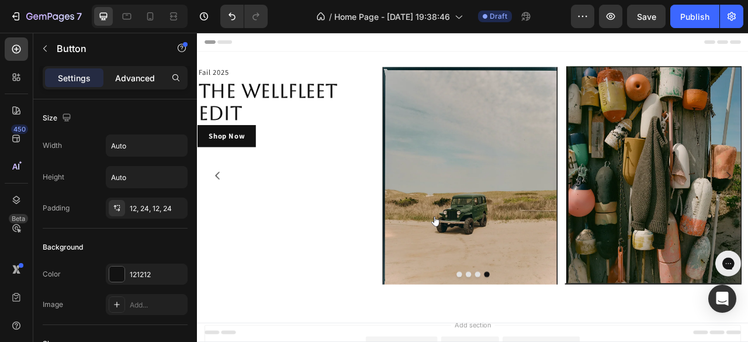
click at [136, 75] on p "Advanced" at bounding box center [135, 78] width 40 height 12
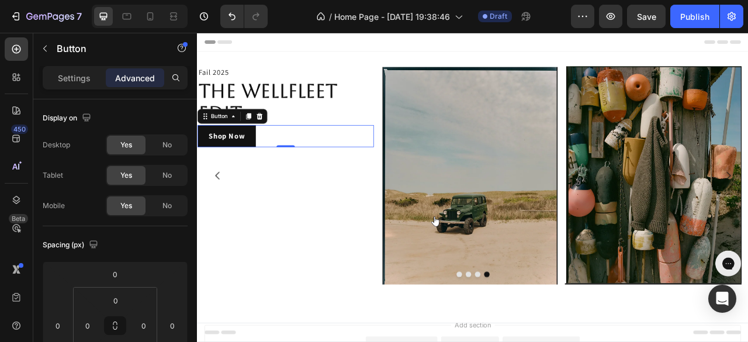
click at [280, 163] on div "Shop Now Button 0" at bounding box center [309, 164] width 224 height 28
click at [82, 83] on p "Settings" at bounding box center [74, 78] width 33 height 12
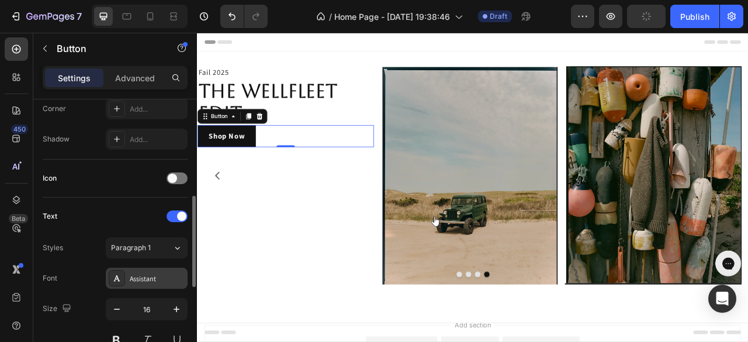
scroll to position [351, 0]
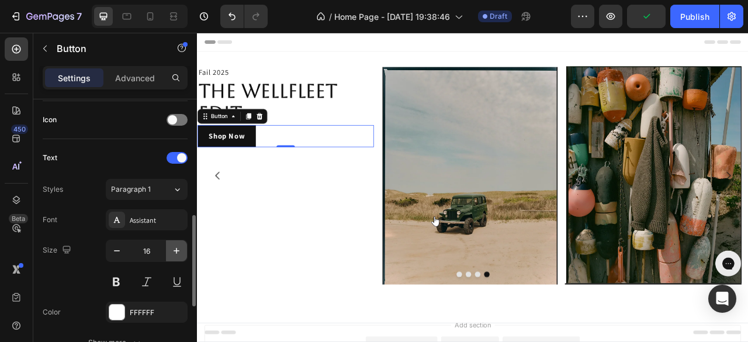
click at [180, 252] on icon "button" at bounding box center [177, 251] width 12 height 12
type input "20"
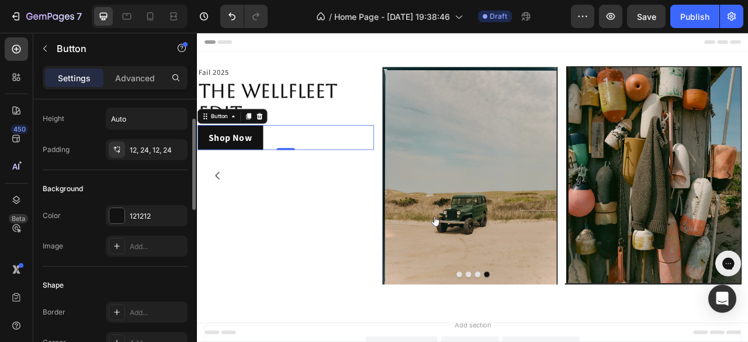
scroll to position [0, 0]
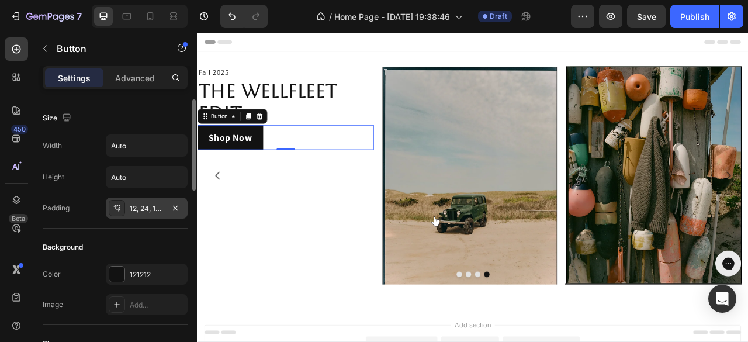
click at [148, 209] on div "12, 24, 12, 24" at bounding box center [147, 208] width 34 height 11
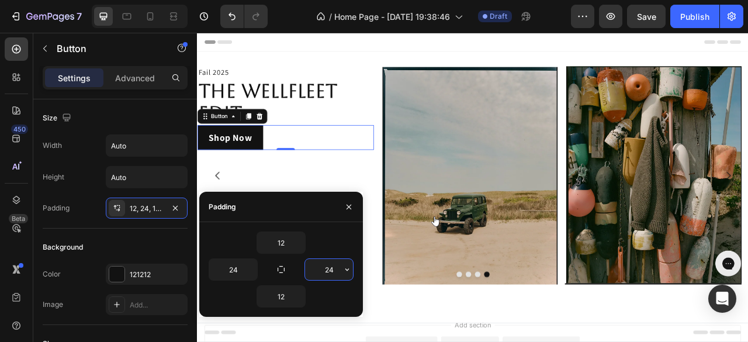
click at [329, 267] on input "24" at bounding box center [329, 269] width 48 height 21
type input "50"
click at [228, 269] on input "24" at bounding box center [233, 269] width 48 height 21
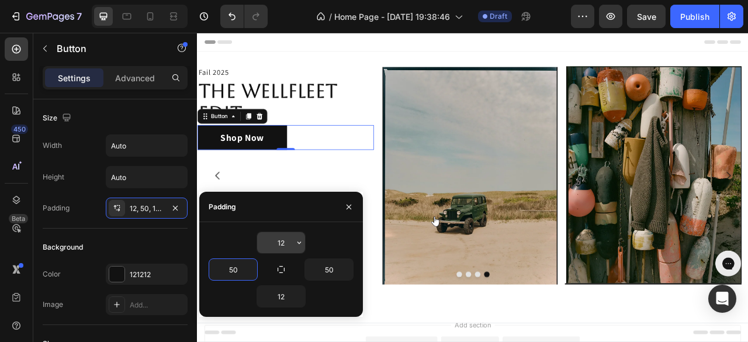
type input "50"
click at [282, 238] on input "12" at bounding box center [281, 242] width 48 height 21
click at [297, 247] on button "button" at bounding box center [299, 242] width 12 height 21
click at [286, 241] on input "12" at bounding box center [281, 242] width 48 height 21
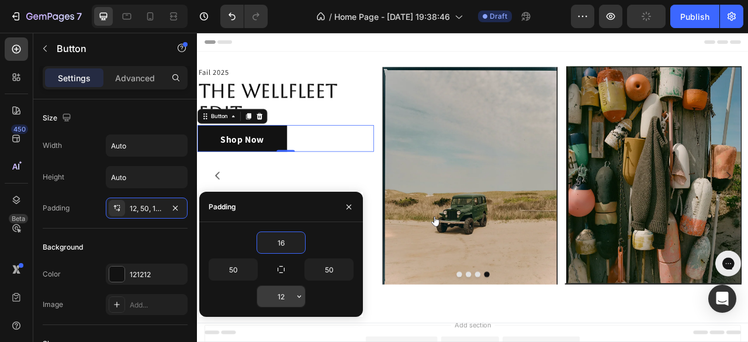
type input "16"
click at [282, 300] on input "12" at bounding box center [281, 296] width 48 height 21
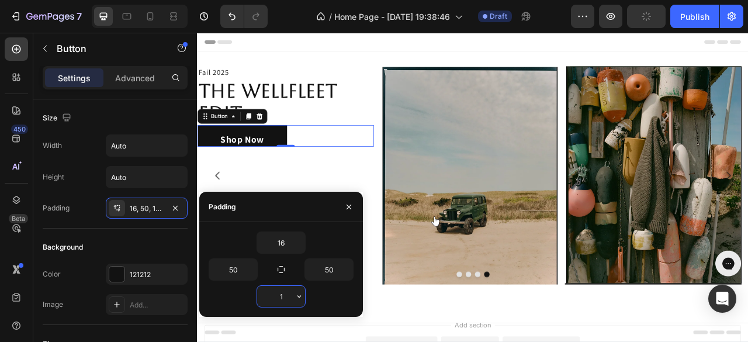
type input "16"
click at [348, 208] on icon "button" at bounding box center [349, 206] width 5 height 5
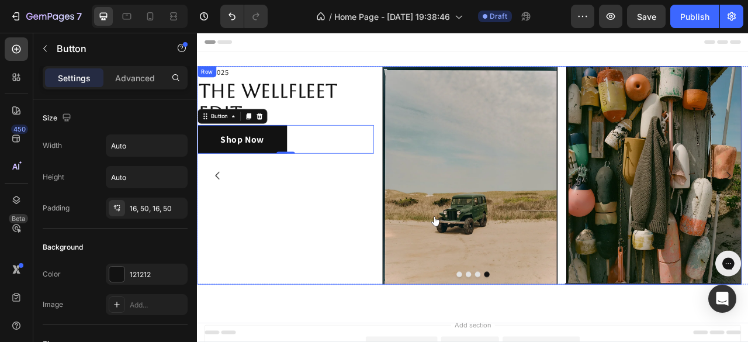
click at [430, 85] on div "Fail 2025 Text Block The Wellfleet Edit Heading Shop Now Button 0 Image Image R…" at bounding box center [543, 214] width 693 height 278
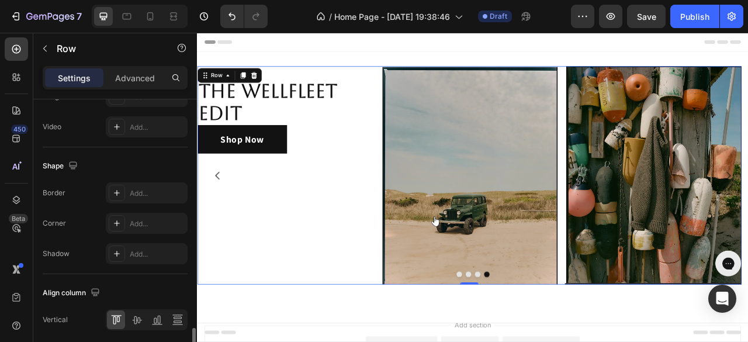
scroll to position [568, 0]
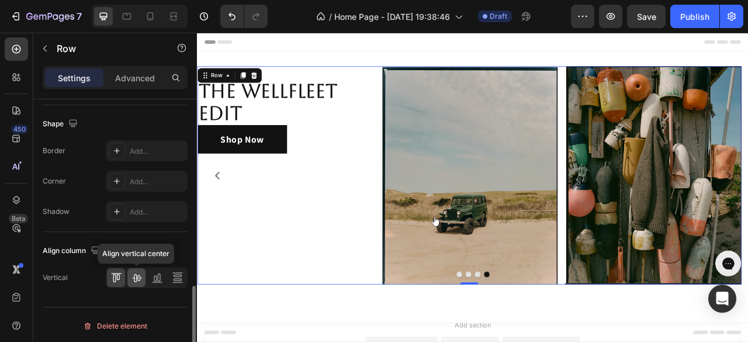
click at [137, 276] on icon at bounding box center [137, 278] width 12 height 12
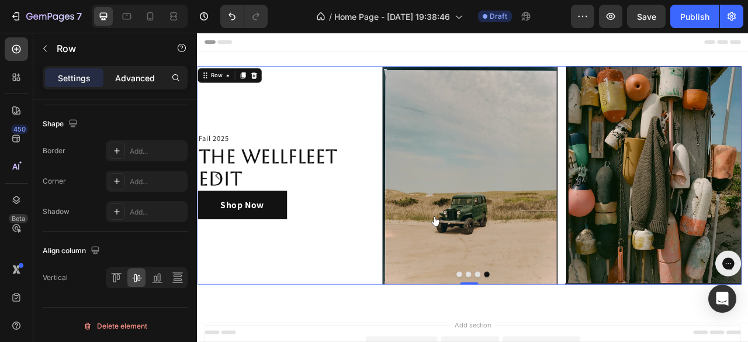
click at [141, 81] on p "Advanced" at bounding box center [135, 78] width 40 height 12
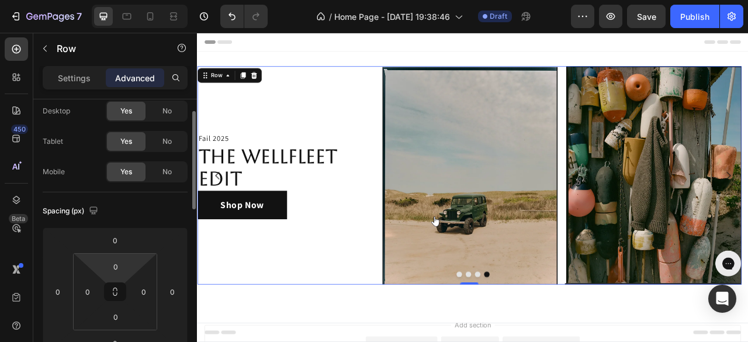
scroll to position [92, 0]
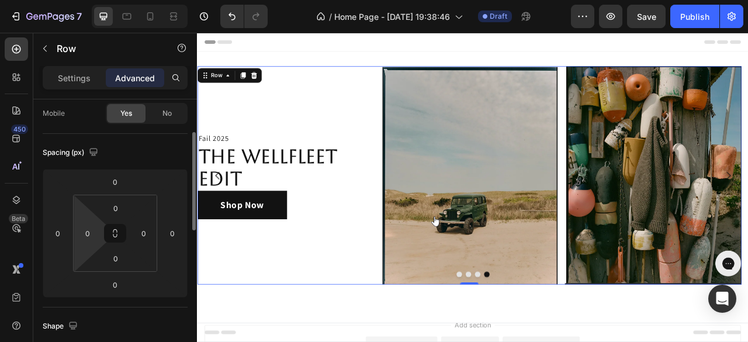
drag, startPoint x: 90, startPoint y: 240, endPoint x: 100, endPoint y: 303, distance: 63.9
click at [90, 240] on input "0" at bounding box center [88, 233] width 18 height 18
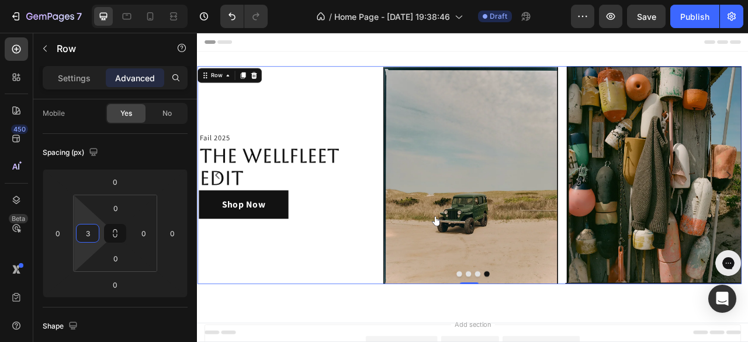
type input "30"
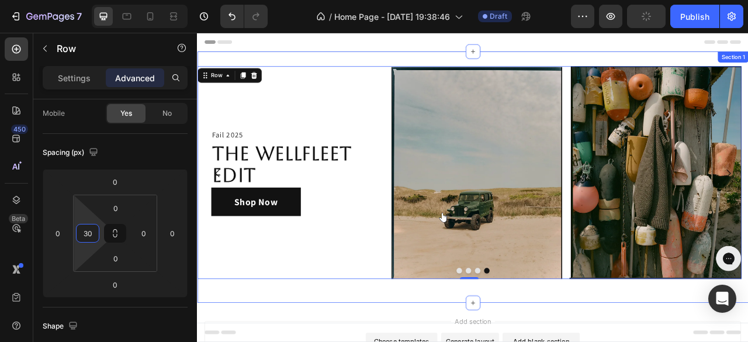
click at [280, 367] on div "Image Row Image Image Fail 2025 Text Block The Wellfleet Edit Heading Shop Now …" at bounding box center [547, 217] width 701 height 320
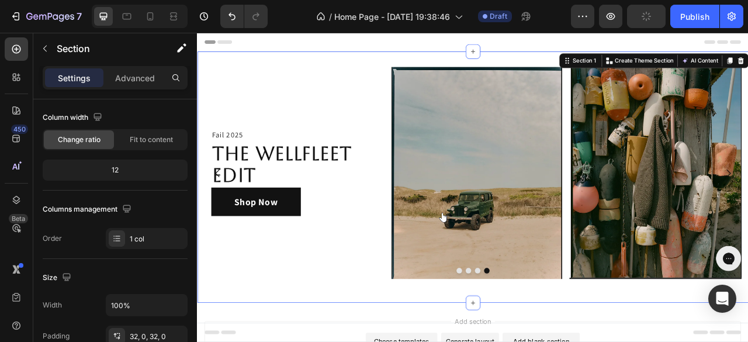
scroll to position [0, 0]
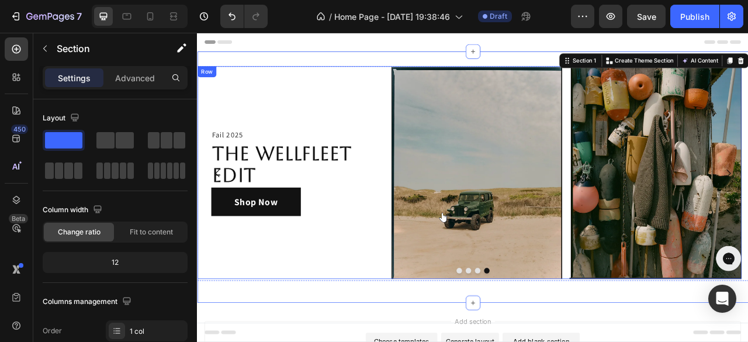
click at [229, 83] on div "Fail 2025 Text Block The Wellfleet Edit Heading Shop Now Button Image Image Row" at bounding box center [543, 210] width 693 height 271
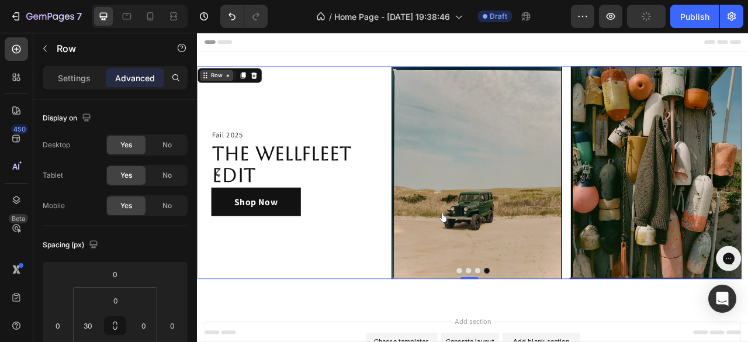
click at [236, 93] on div "Row" at bounding box center [221, 87] width 43 height 14
click at [207, 89] on icon at bounding box center [206, 86] width 9 height 9
click at [20, 199] on icon at bounding box center [17, 200] width 12 height 12
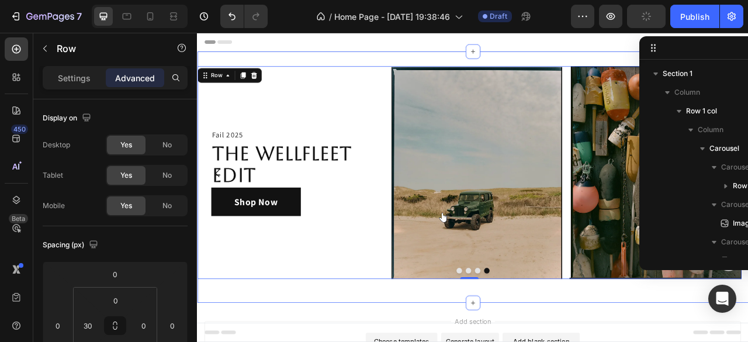
scroll to position [50, 0]
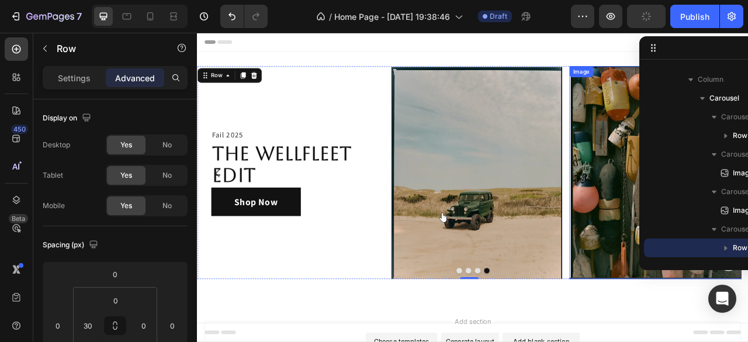
drag, startPoint x: 882, startPoint y: 159, endPoint x: 719, endPoint y: 244, distance: 184.1
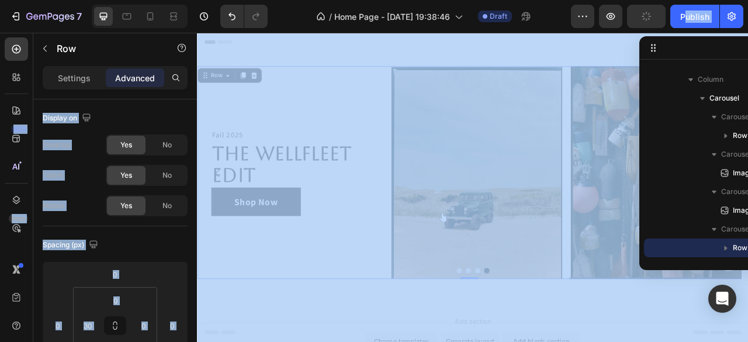
drag, startPoint x: 607, startPoint y: 2, endPoint x: 677, endPoint y: 38, distance: 78.2
click at [677, 0] on div "7 Version history / Home Page - [DATE] 19:38:46 Draft Preview Publish 450 Beta …" at bounding box center [374, 0] width 748 height 0
click at [680, 57] on div at bounding box center [732, 47] width 187 height 23
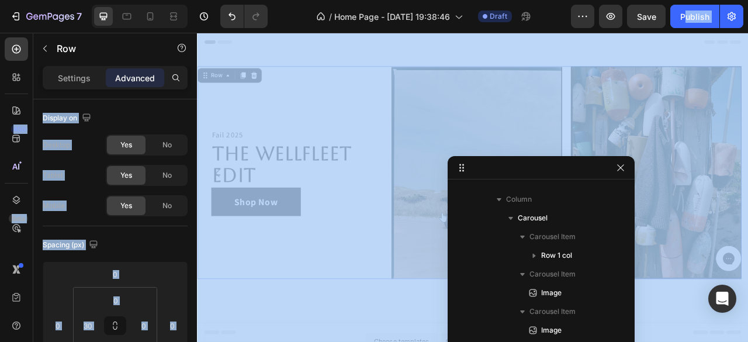
drag, startPoint x: 660, startPoint y: 52, endPoint x: 545, endPoint y: 172, distance: 166.6
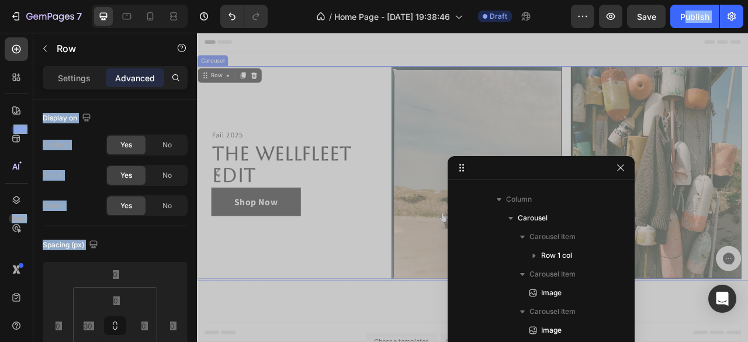
click at [383, 332] on div at bounding box center [547, 335] width 701 height 7
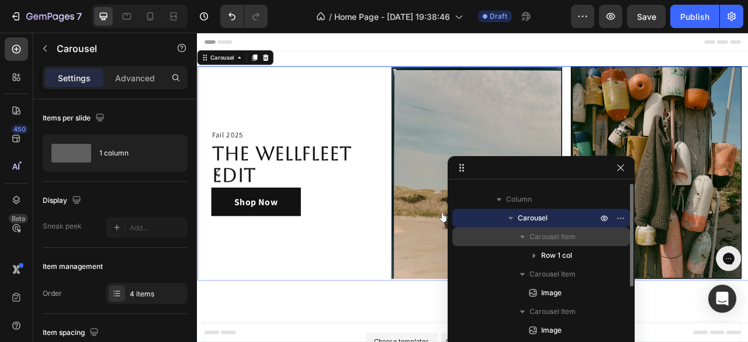
scroll to position [0, 0]
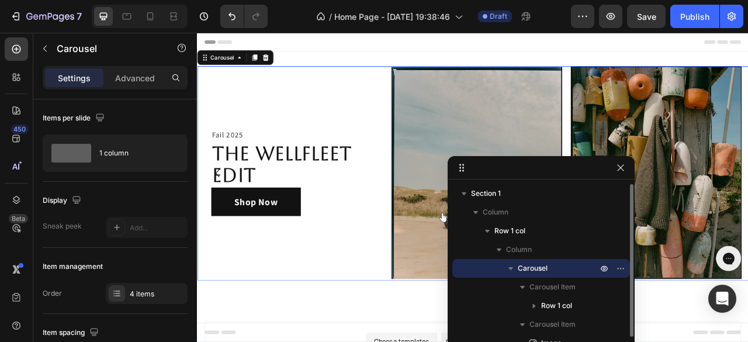
click at [543, 272] on span "Carousel" at bounding box center [533, 268] width 30 height 12
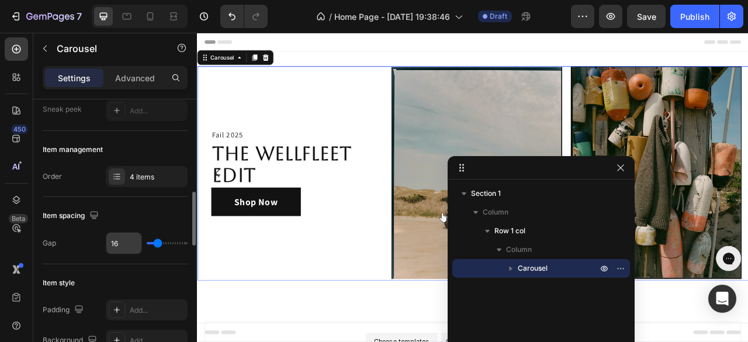
scroll to position [175, 0]
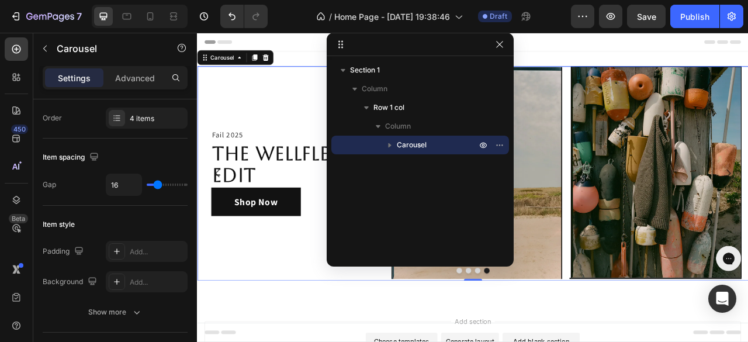
drag, startPoint x: 534, startPoint y: 172, endPoint x: 420, endPoint y: 18, distance: 192.7
type input "32"
type input "46"
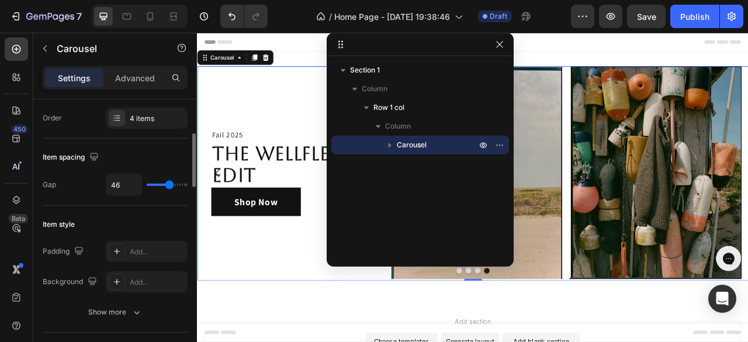
type input "39"
type input "32"
type input "24"
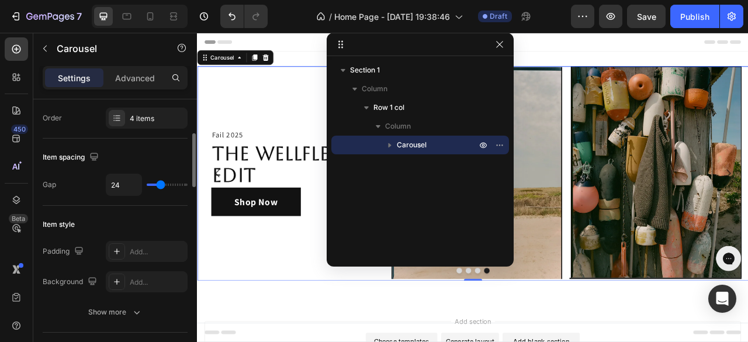
type input "24"
click at [161, 186] on input "range" at bounding box center [167, 185] width 41 height 2
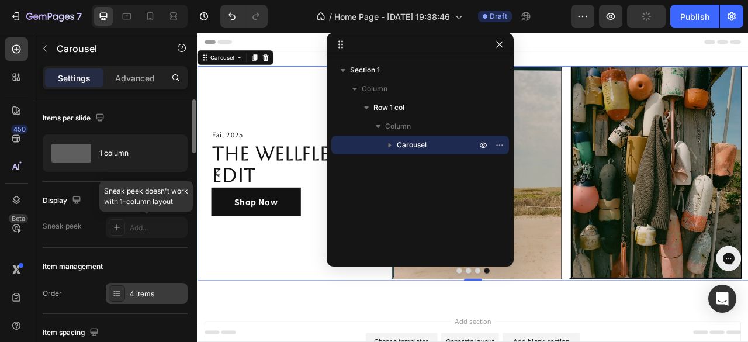
scroll to position [58, 0]
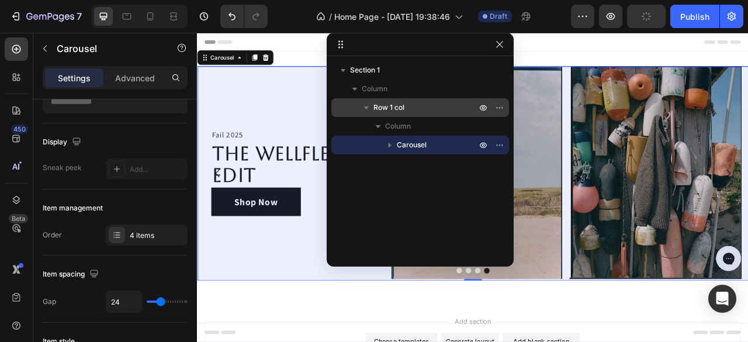
click at [388, 107] on span "Row 1 col" at bounding box center [389, 108] width 31 height 12
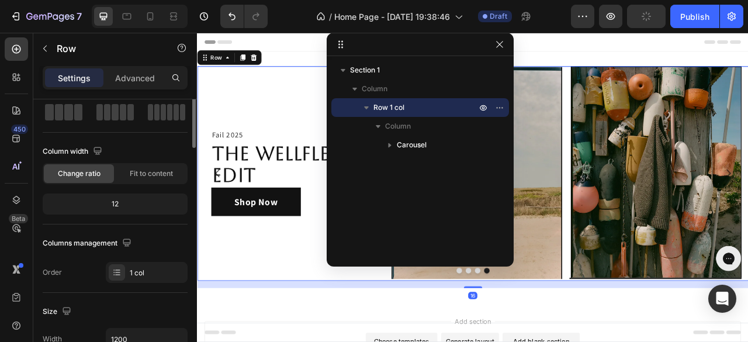
scroll to position [0, 0]
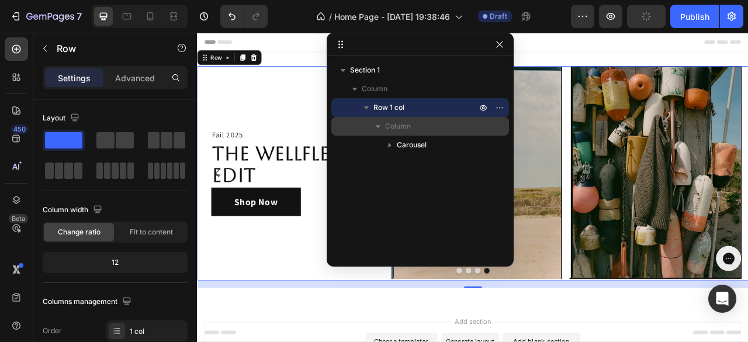
click at [405, 128] on span "Column" at bounding box center [398, 126] width 26 height 12
click at [388, 125] on span "Column" at bounding box center [398, 126] width 26 height 12
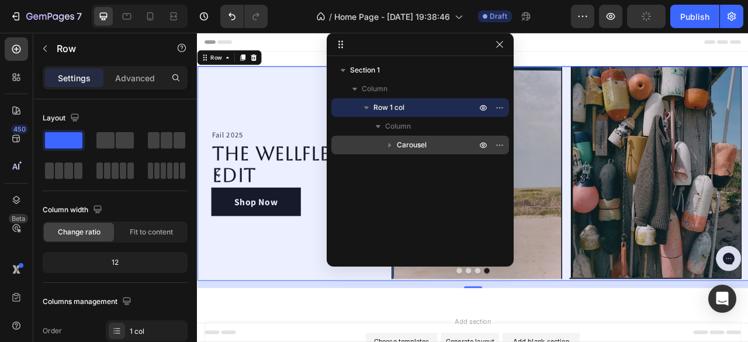
click at [427, 144] on p "Carousel" at bounding box center [438, 145] width 82 height 12
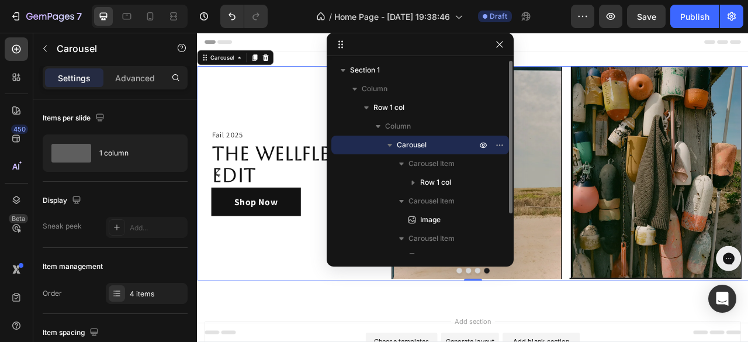
click at [412, 146] on span "Carousel" at bounding box center [412, 145] width 30 height 12
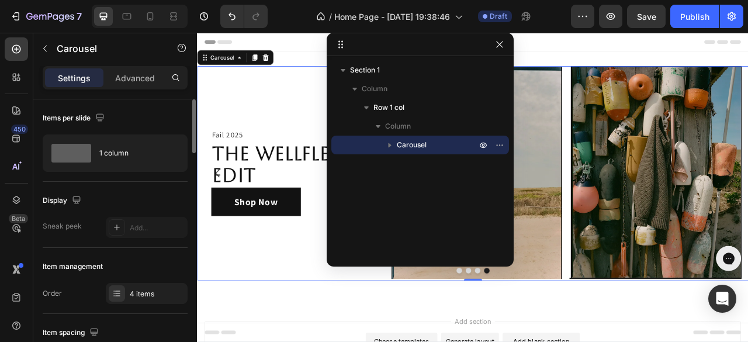
drag, startPoint x: 147, startPoint y: 71, endPoint x: 143, endPoint y: 132, distance: 60.9
click at [146, 71] on div "Advanced" at bounding box center [135, 77] width 58 height 19
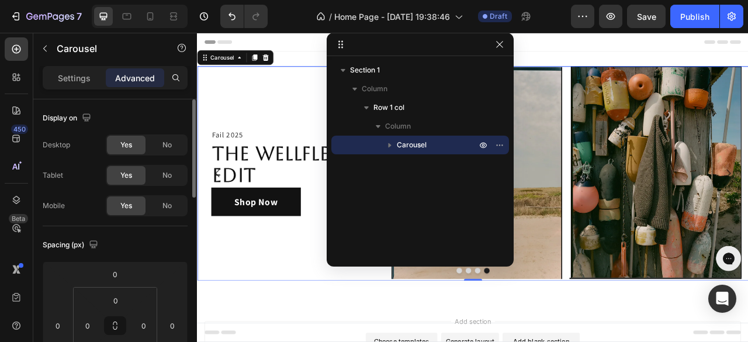
click at [85, 79] on p "Settings" at bounding box center [74, 78] width 33 height 12
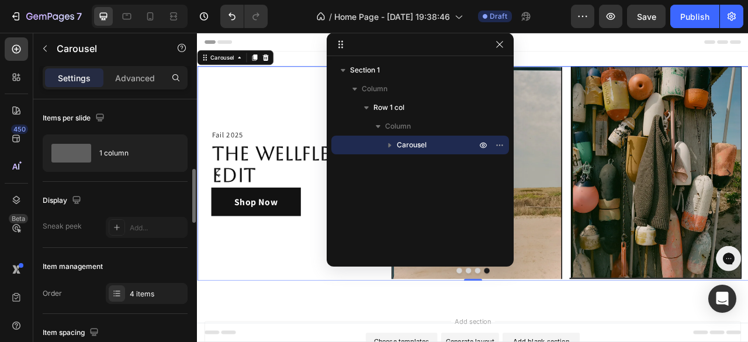
scroll to position [58, 0]
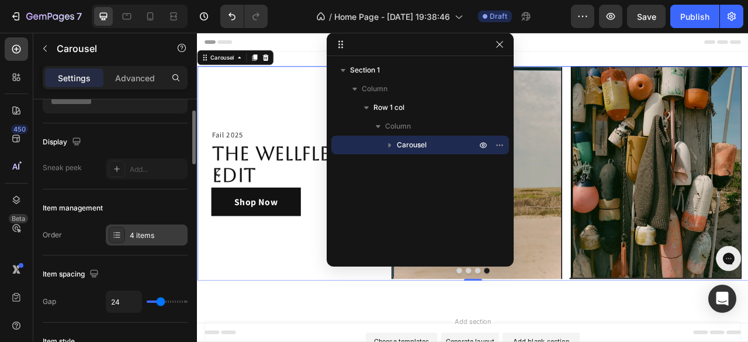
click at [144, 241] on div "4 items" at bounding box center [147, 234] width 82 height 21
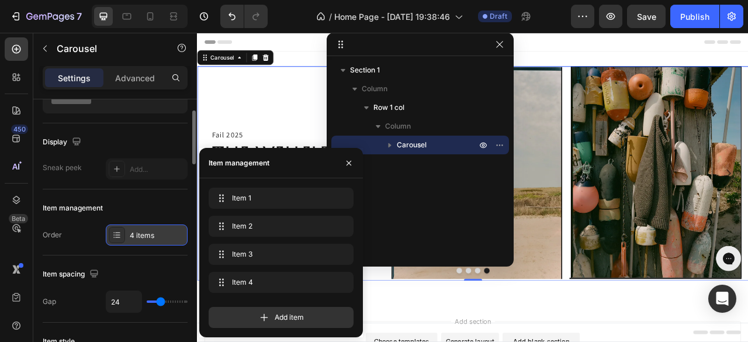
click at [144, 236] on div "4 items" at bounding box center [157, 235] width 55 height 11
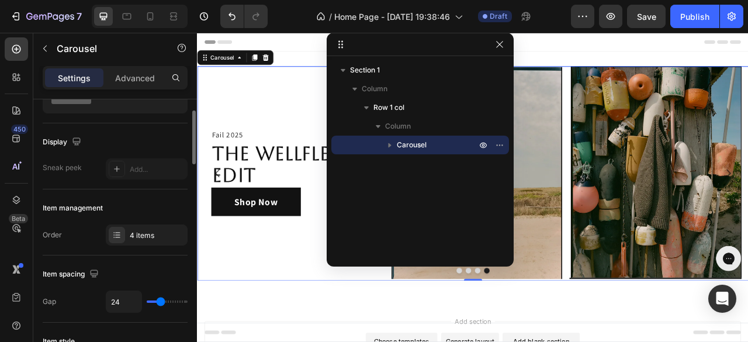
scroll to position [175, 0]
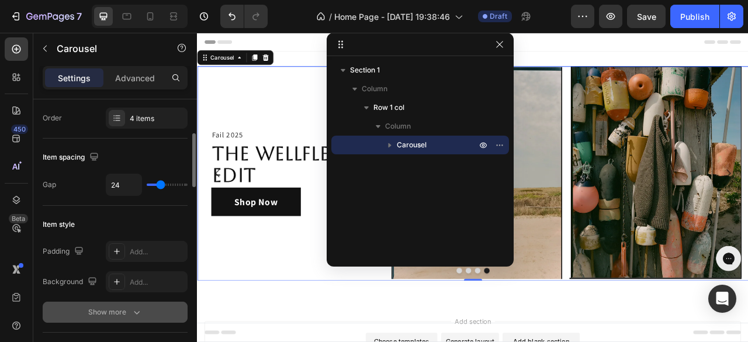
click at [136, 312] on icon "button" at bounding box center [137, 313] width 6 height 4
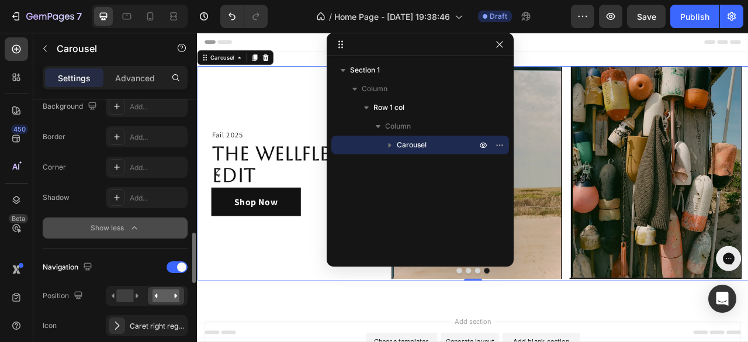
scroll to position [409, 0]
